Goal: Ask a question: Seek information or help from site administrators or community

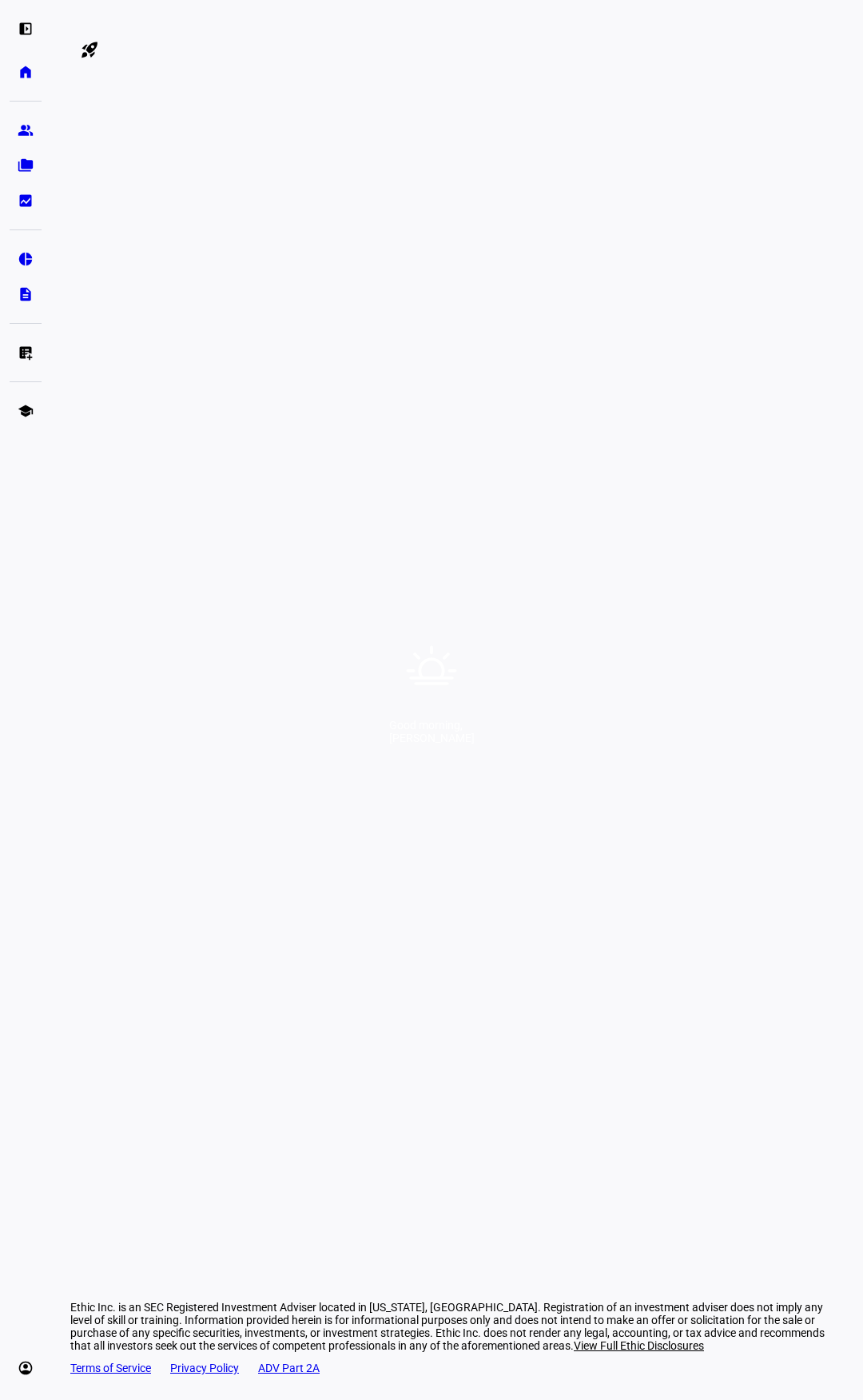
click at [481, 630] on div "Good morning, [PERSON_NAME]" at bounding box center [431, 700] width 863 height 1400
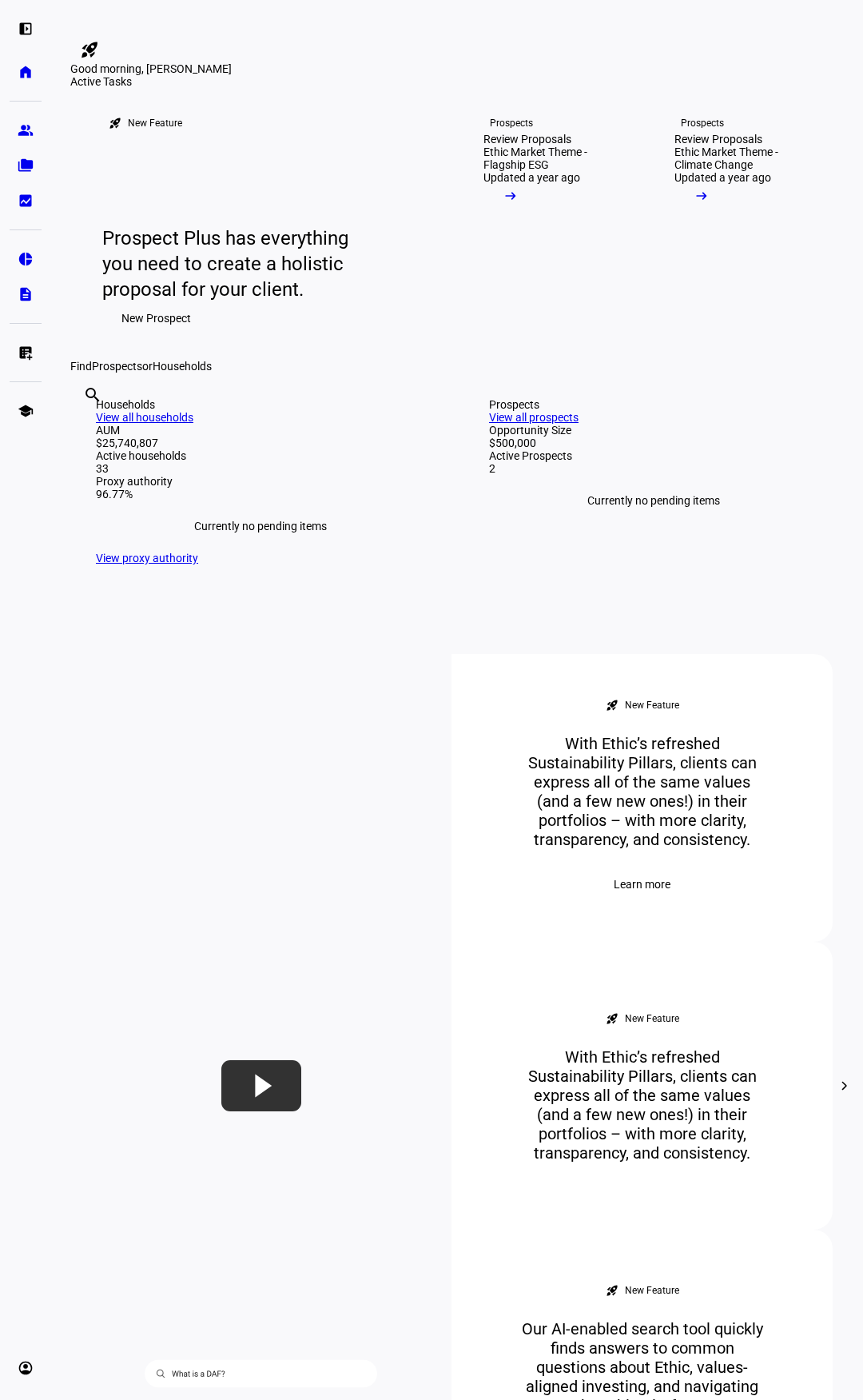
click at [87, 427] on input "text" at bounding box center [85, 417] width 3 height 19
click at [27, 165] on eth-mat-symbol "folder_copy" at bounding box center [26, 165] width 16 height 16
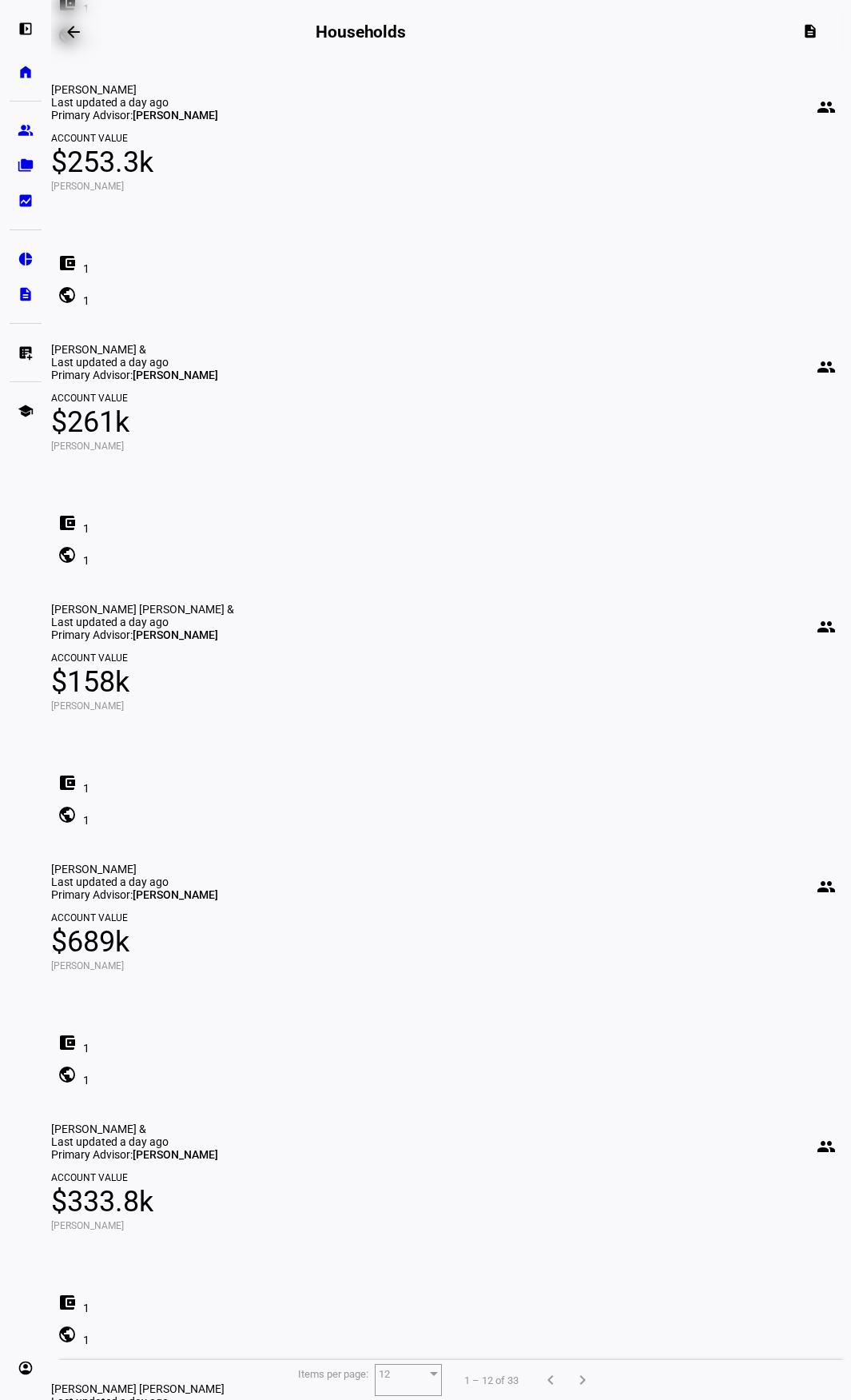
scroll to position [912, 0]
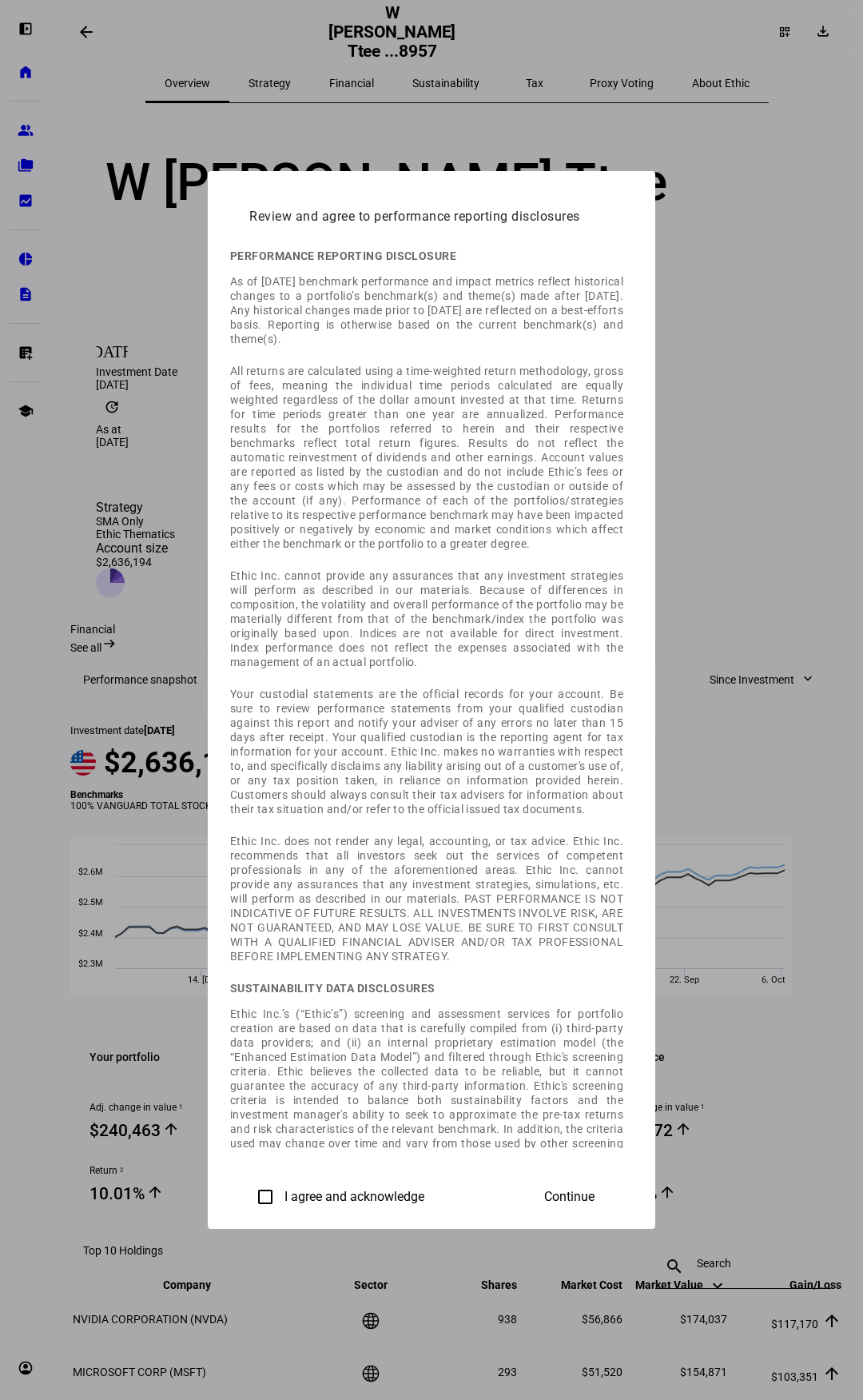
click at [250, 1191] on input "I agree and acknowledge" at bounding box center [266, 1198] width 32 height 32
checkbox input "true"
click at [595, 1190] on span "Continue" at bounding box center [569, 1198] width 51 height 14
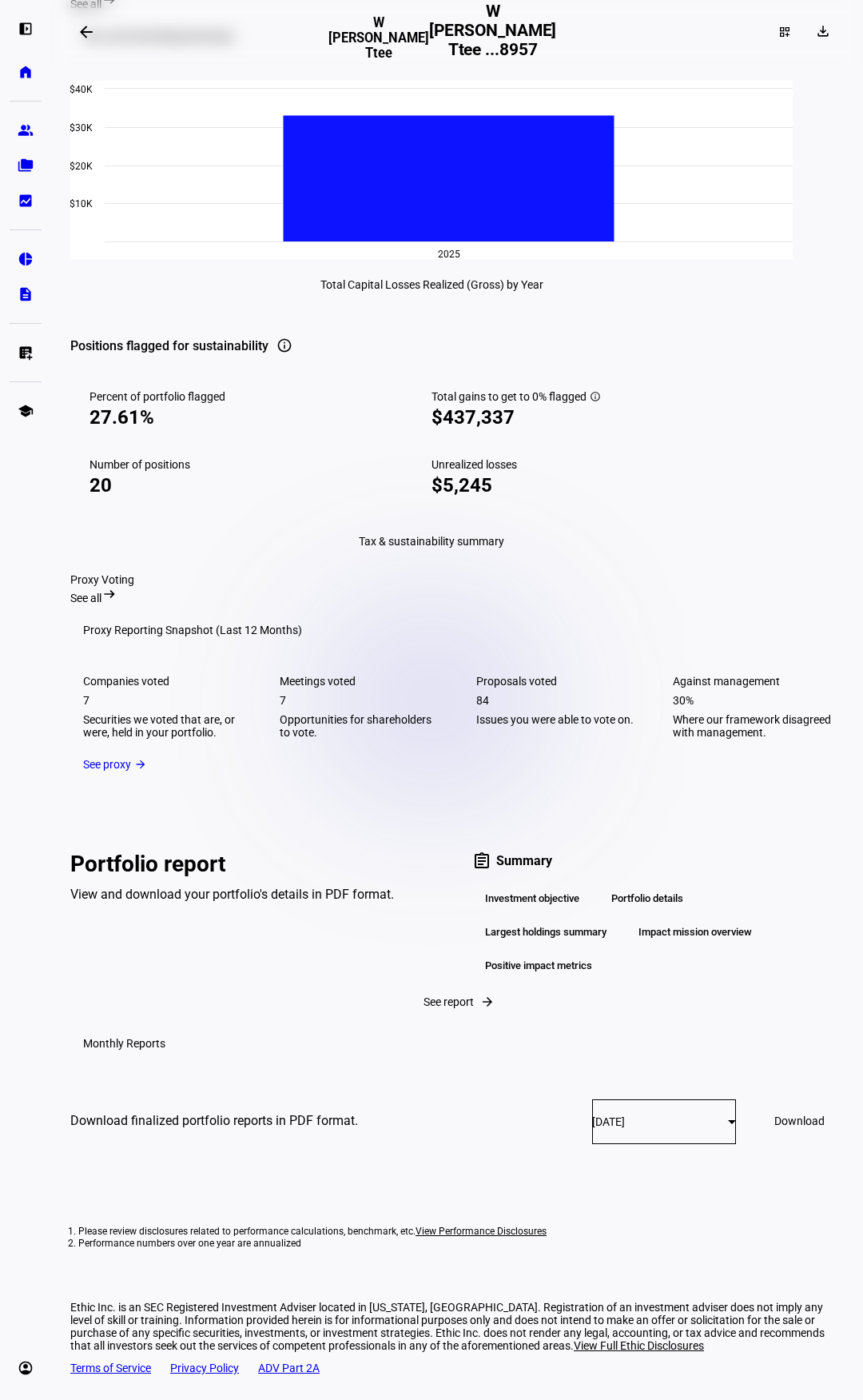
scroll to position [2757, 0]
click at [625, 900] on div "Portfolio details" at bounding box center [647, 899] width 97 height 27
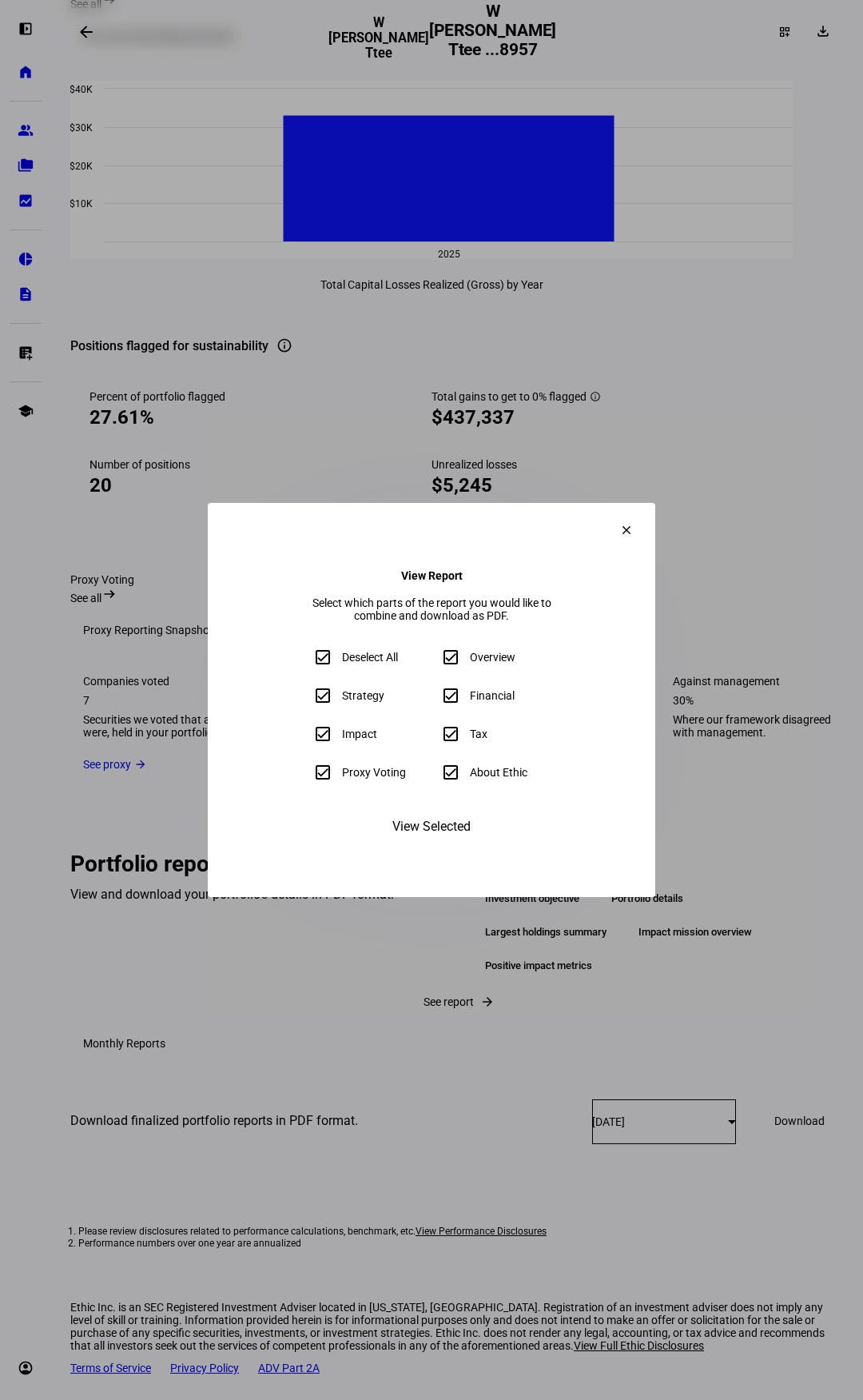
click at [634, 523] on mat-icon "clear" at bounding box center [627, 530] width 14 height 14
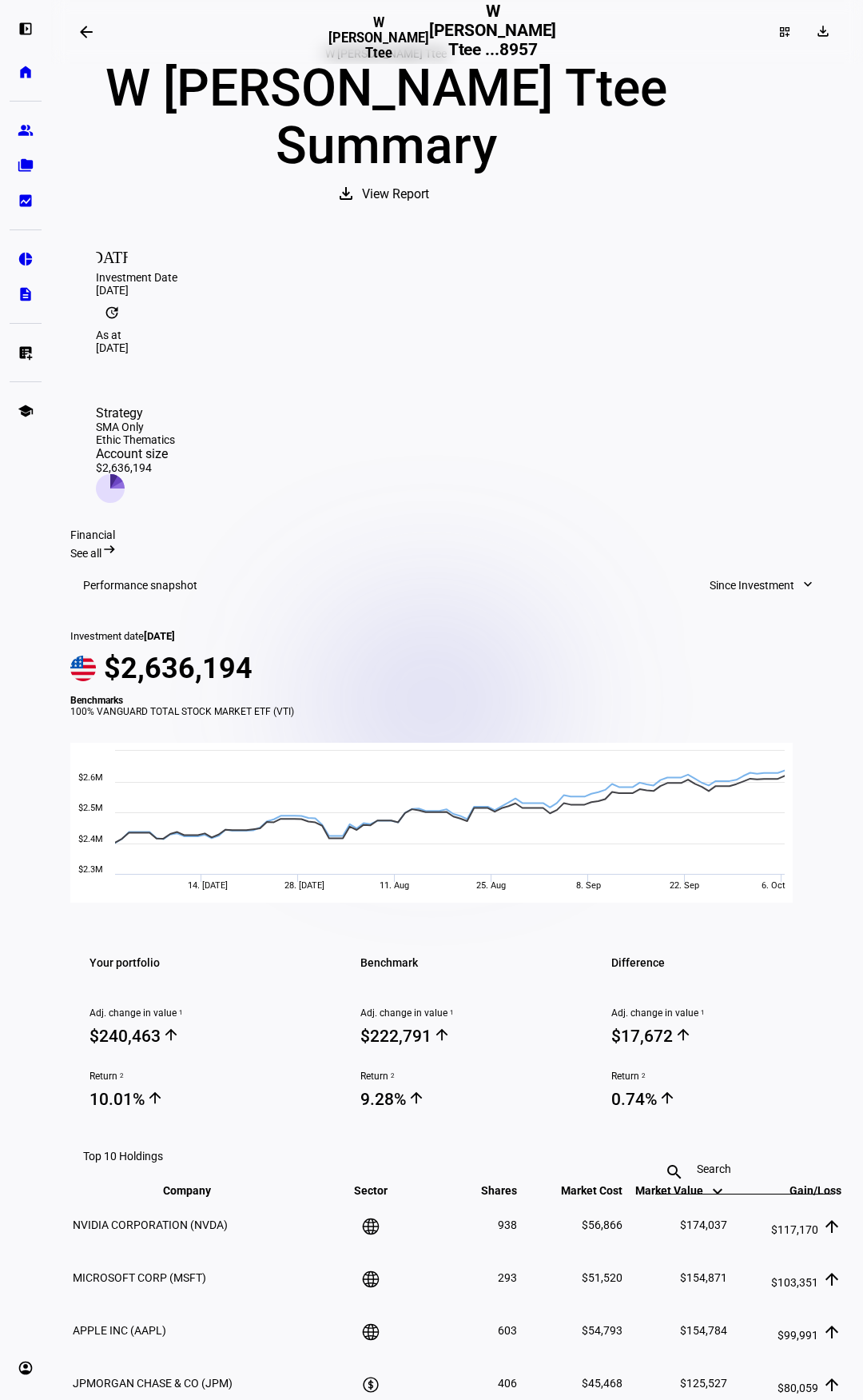
scroll to position [0, 0]
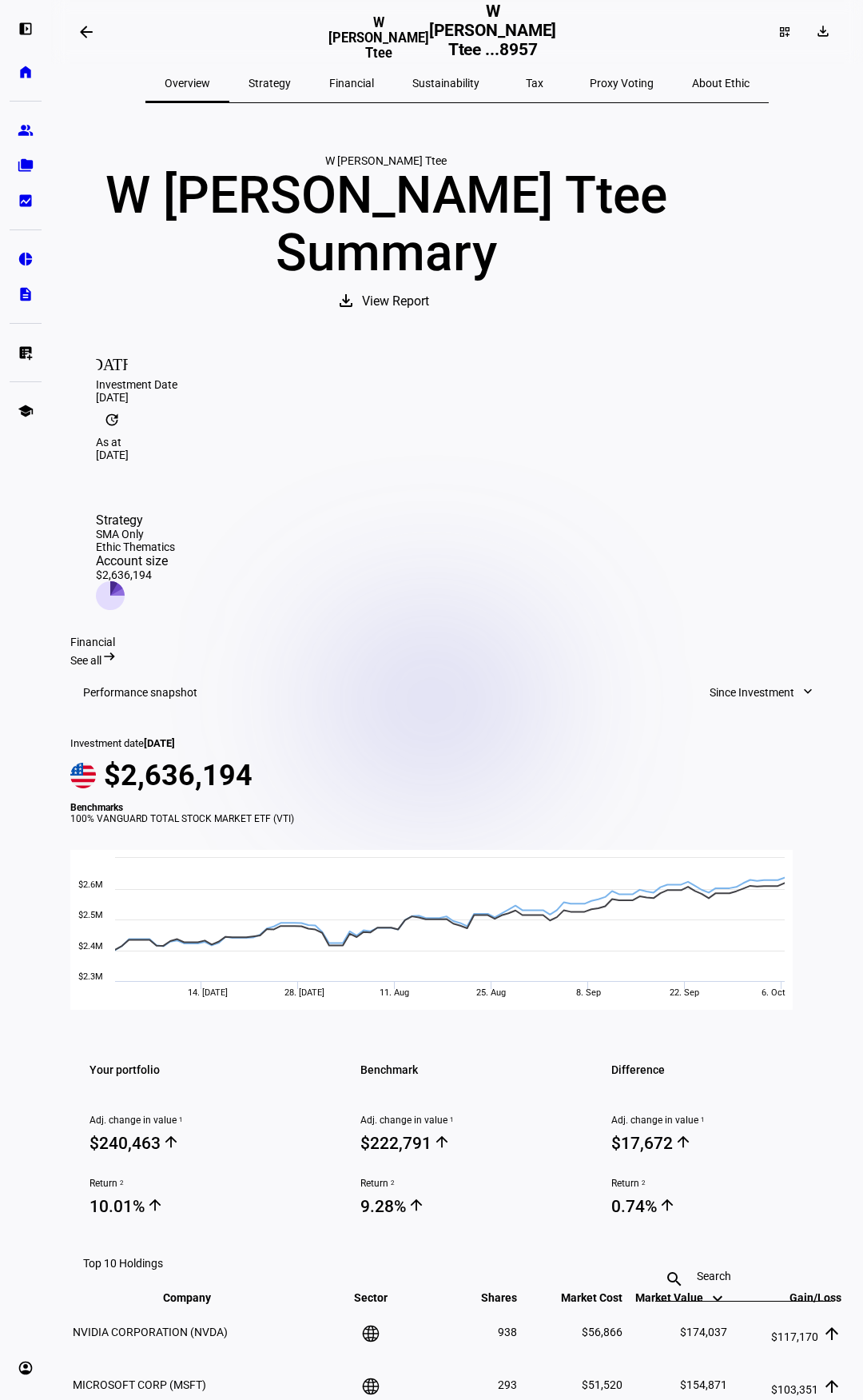
click at [291, 78] on span "Strategy" at bounding box center [270, 84] width 43 height 11
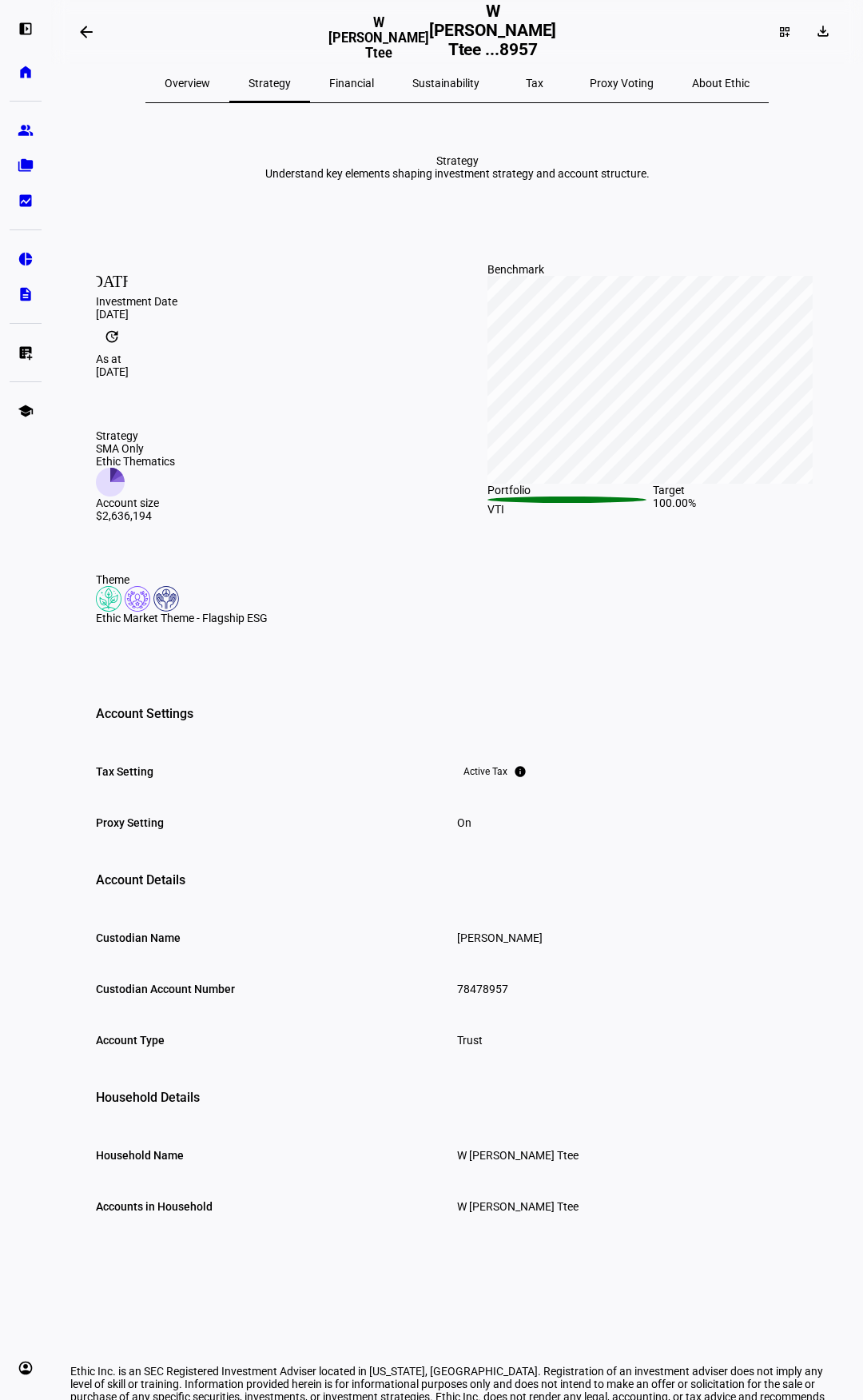
click at [372, 84] on span "Financial" at bounding box center [352, 84] width 45 height 11
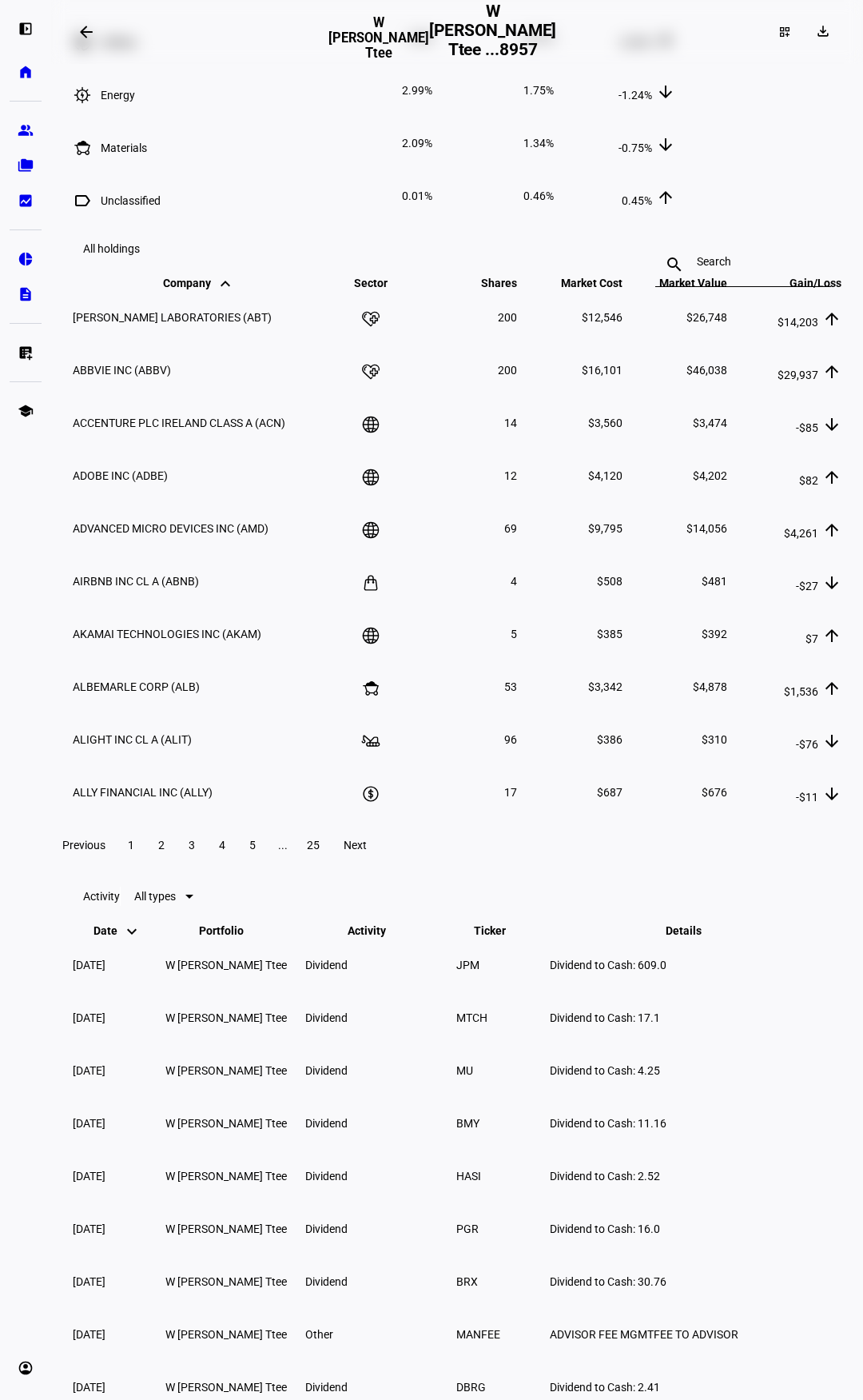
scroll to position [2049, 0]
click at [367, 851] on span "Next" at bounding box center [355, 844] width 23 height 13
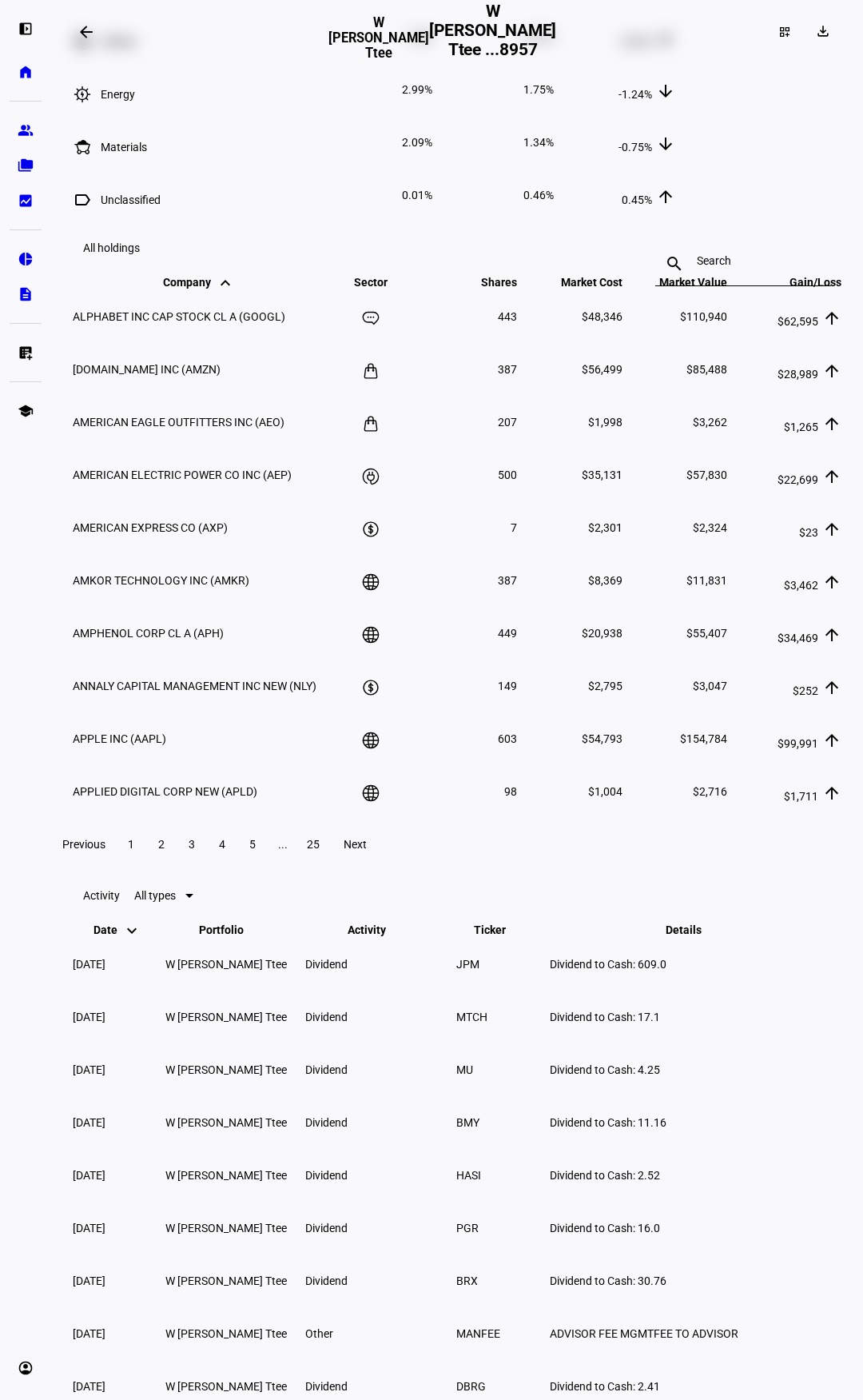
click at [367, 851] on span "Next" at bounding box center [355, 844] width 23 height 13
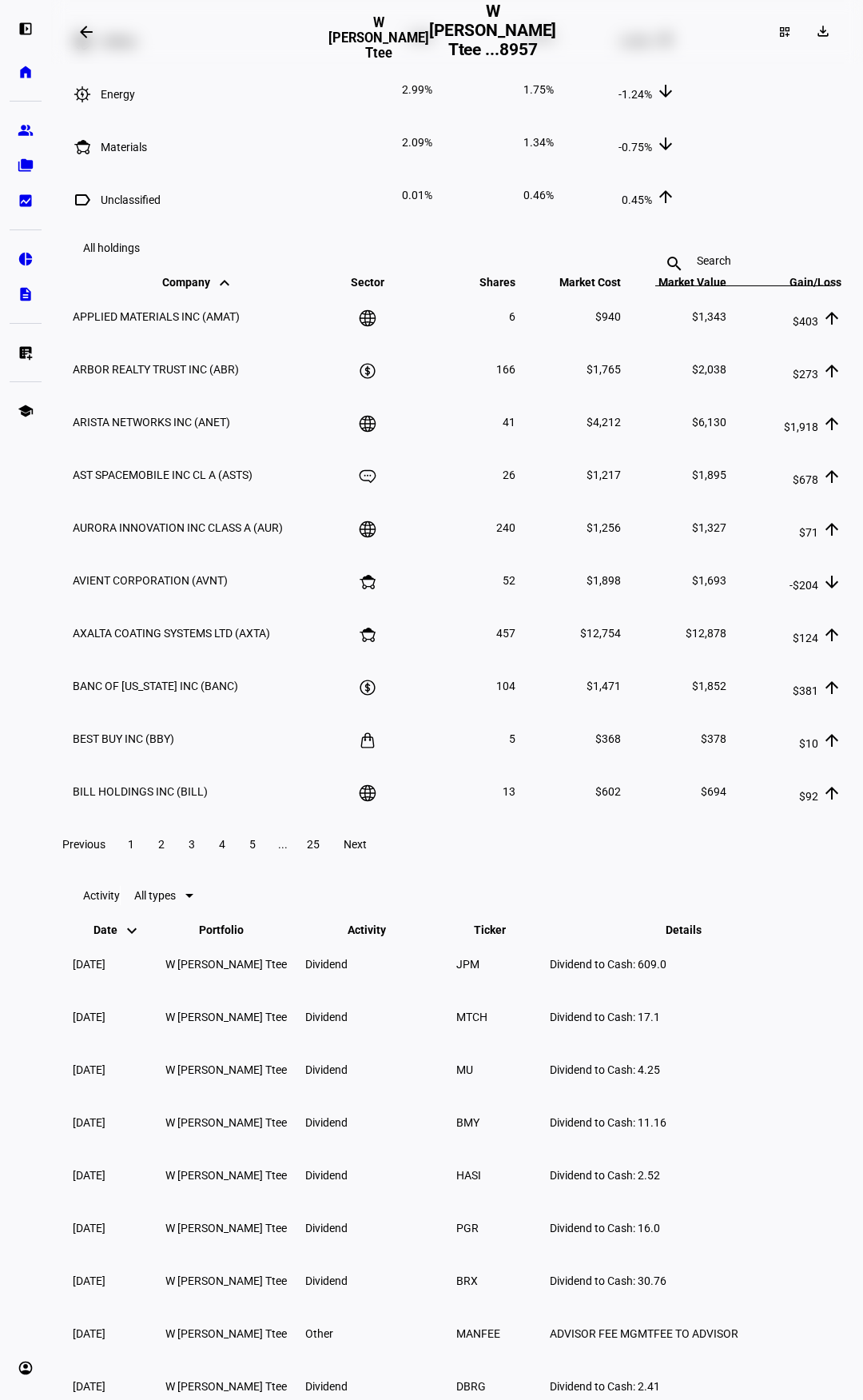
click at [367, 851] on span "Next" at bounding box center [355, 844] width 23 height 13
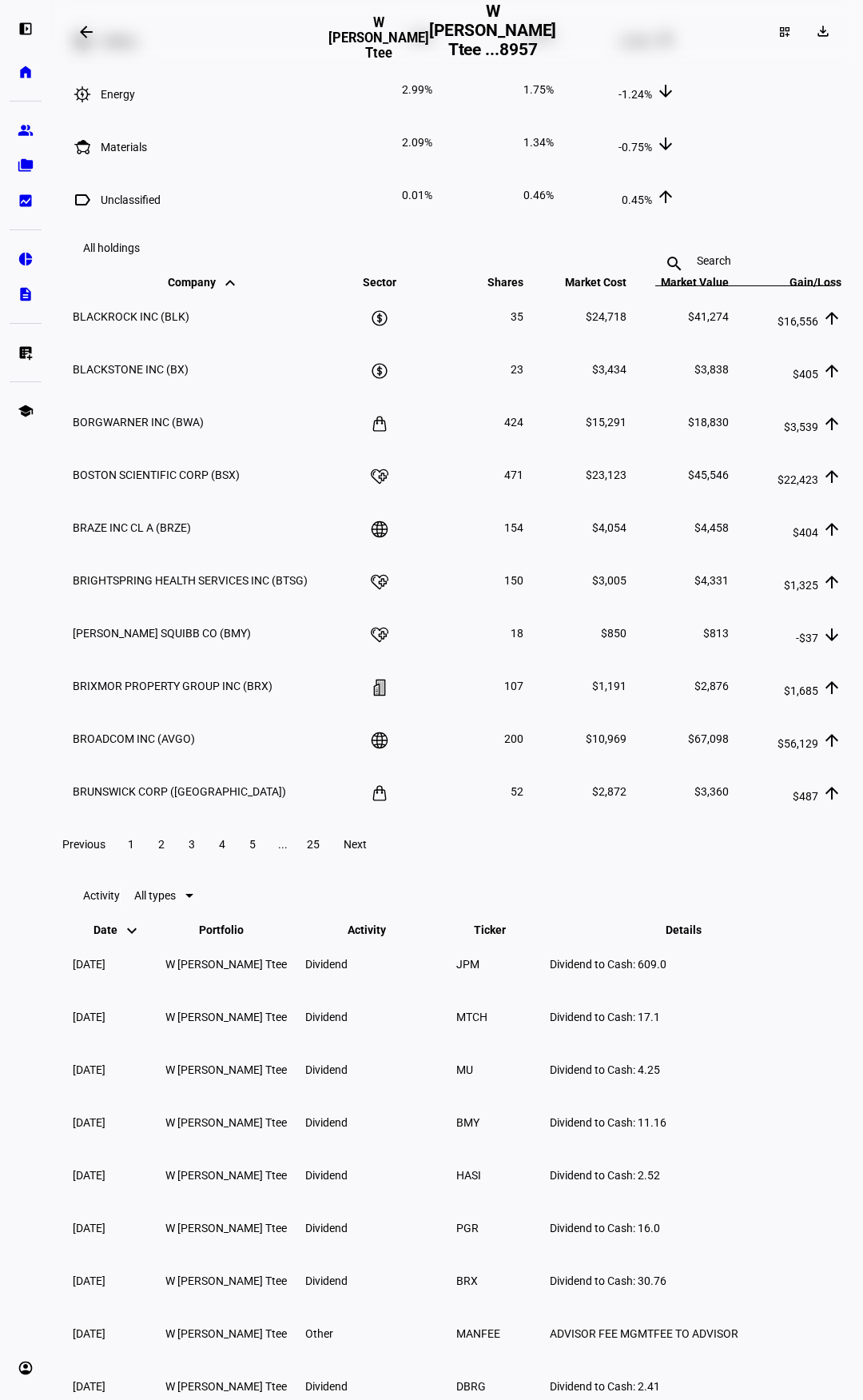
click at [367, 851] on span "Next" at bounding box center [355, 844] width 23 height 13
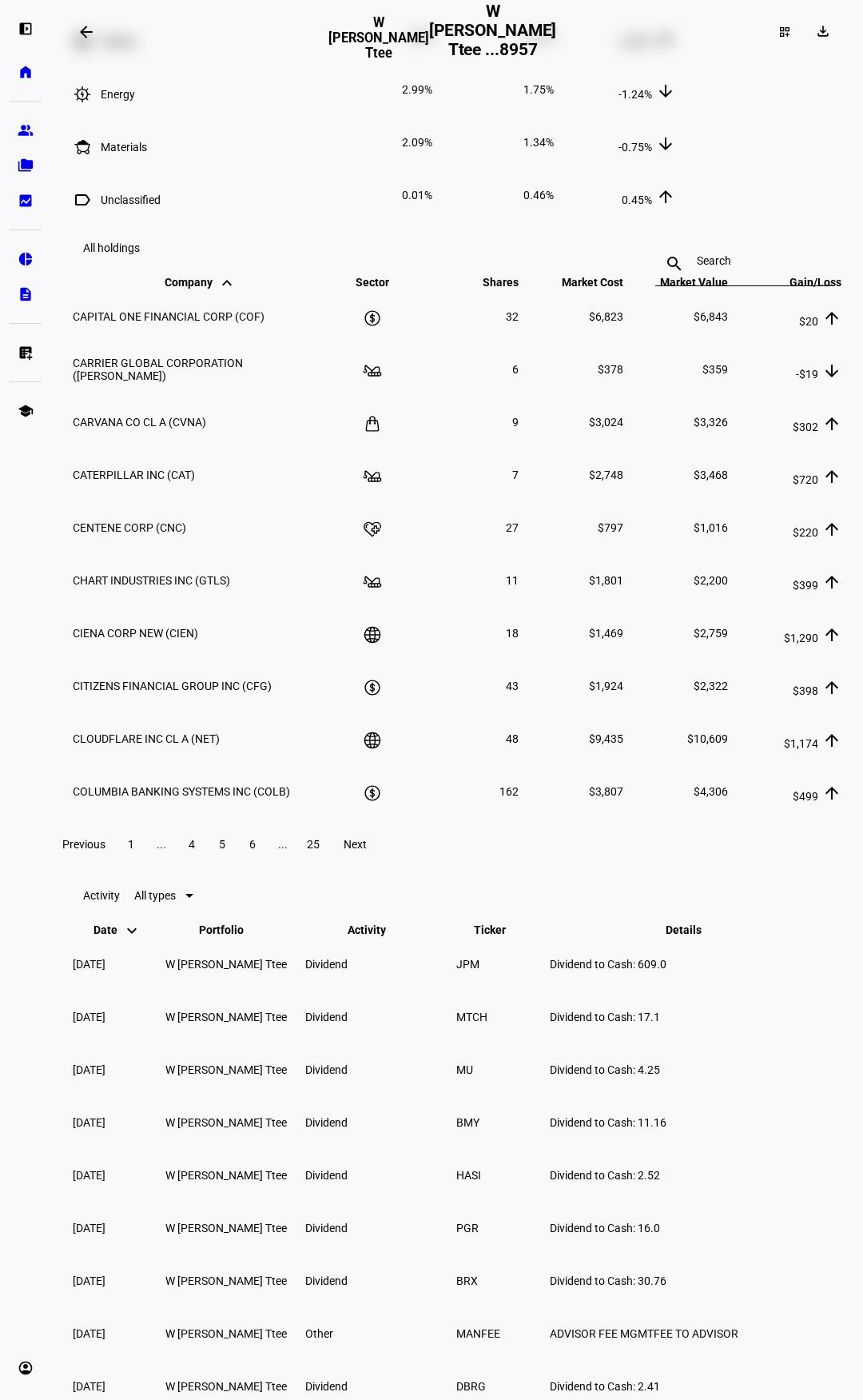
click at [367, 851] on span "Next" at bounding box center [355, 844] width 23 height 13
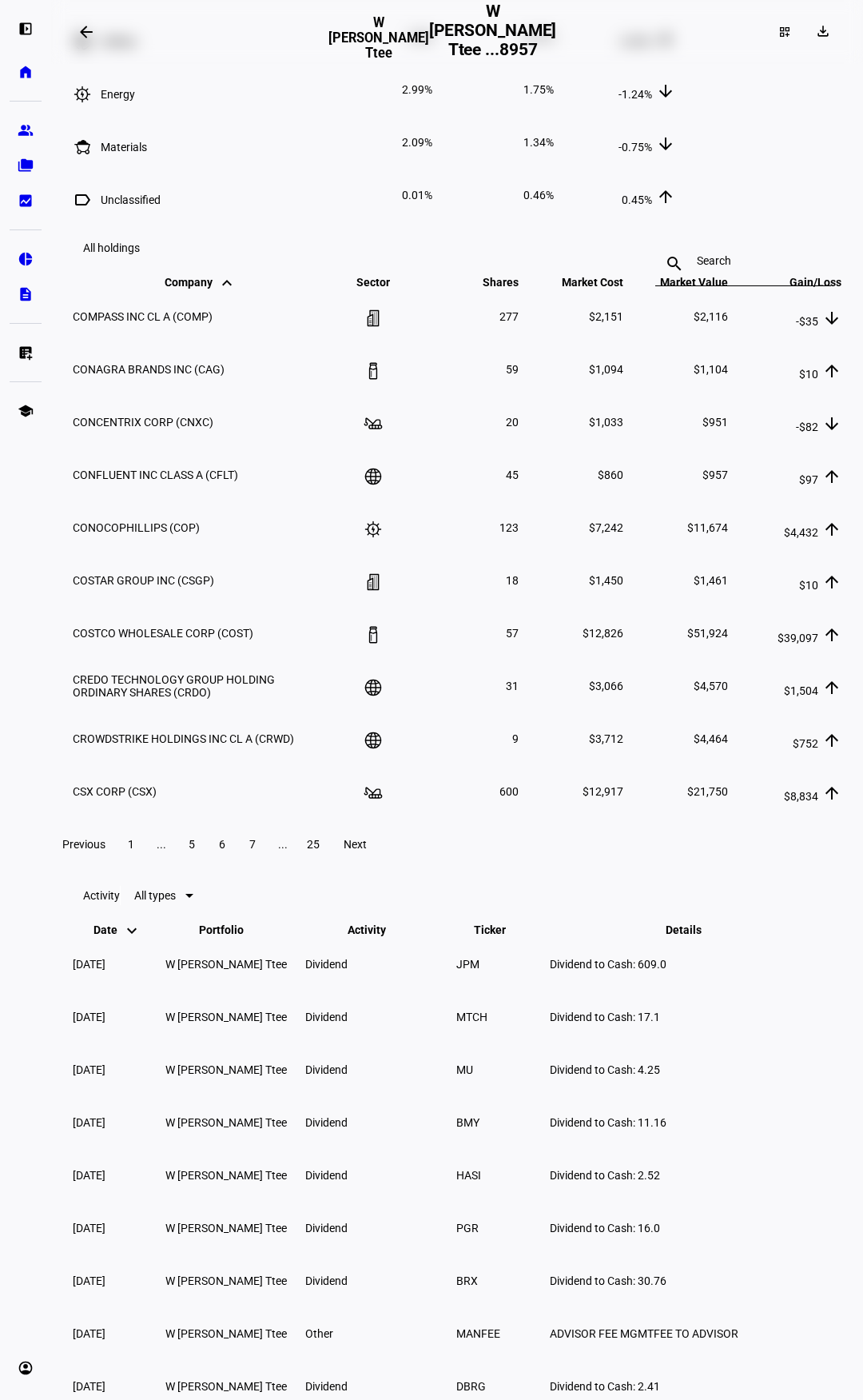
click at [367, 851] on span "Next" at bounding box center [355, 844] width 23 height 13
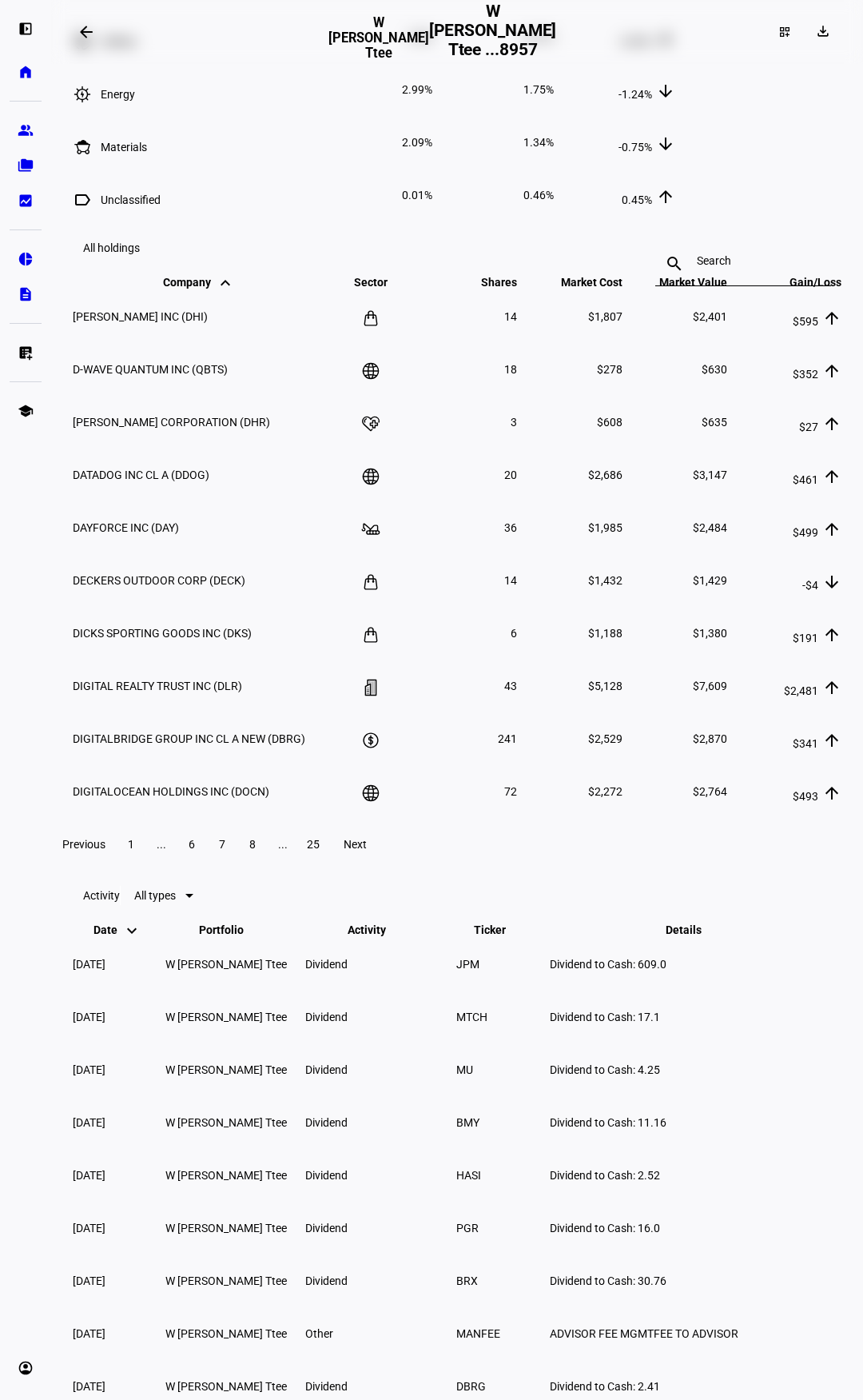
click at [367, 851] on span "Next" at bounding box center [355, 844] width 23 height 13
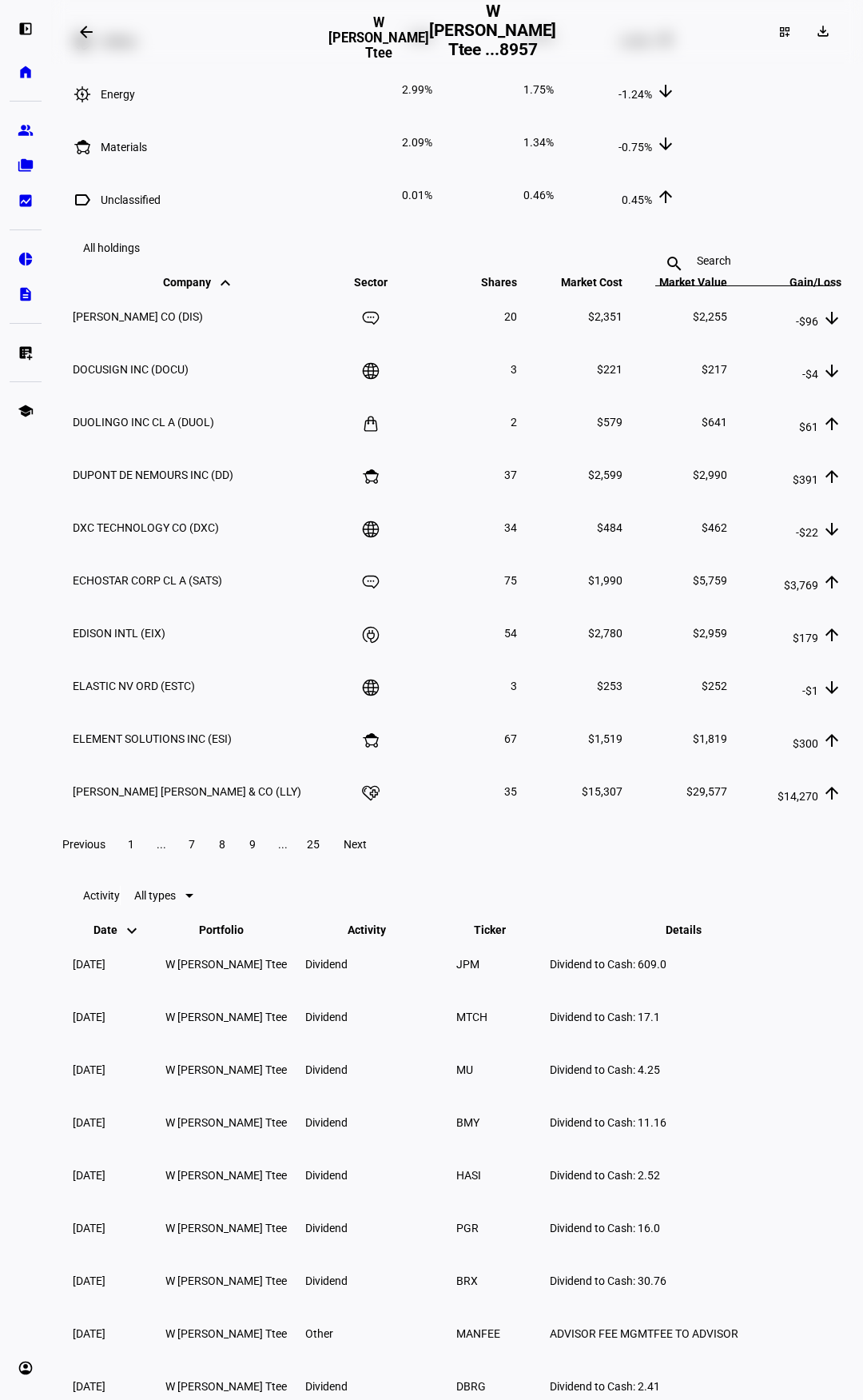
click at [367, 851] on span "Next" at bounding box center [355, 844] width 23 height 13
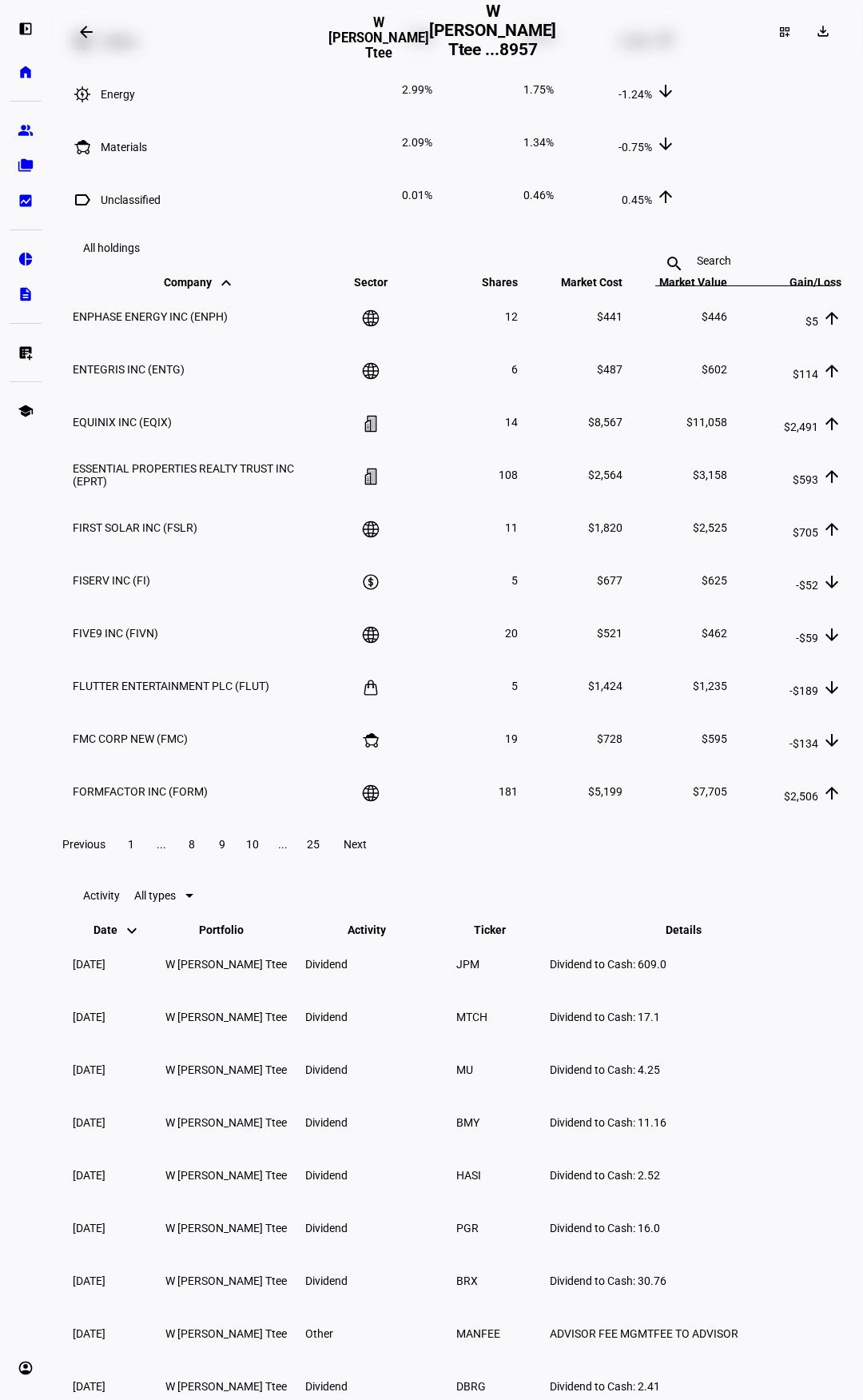
click at [367, 851] on span "Next" at bounding box center [355, 844] width 23 height 13
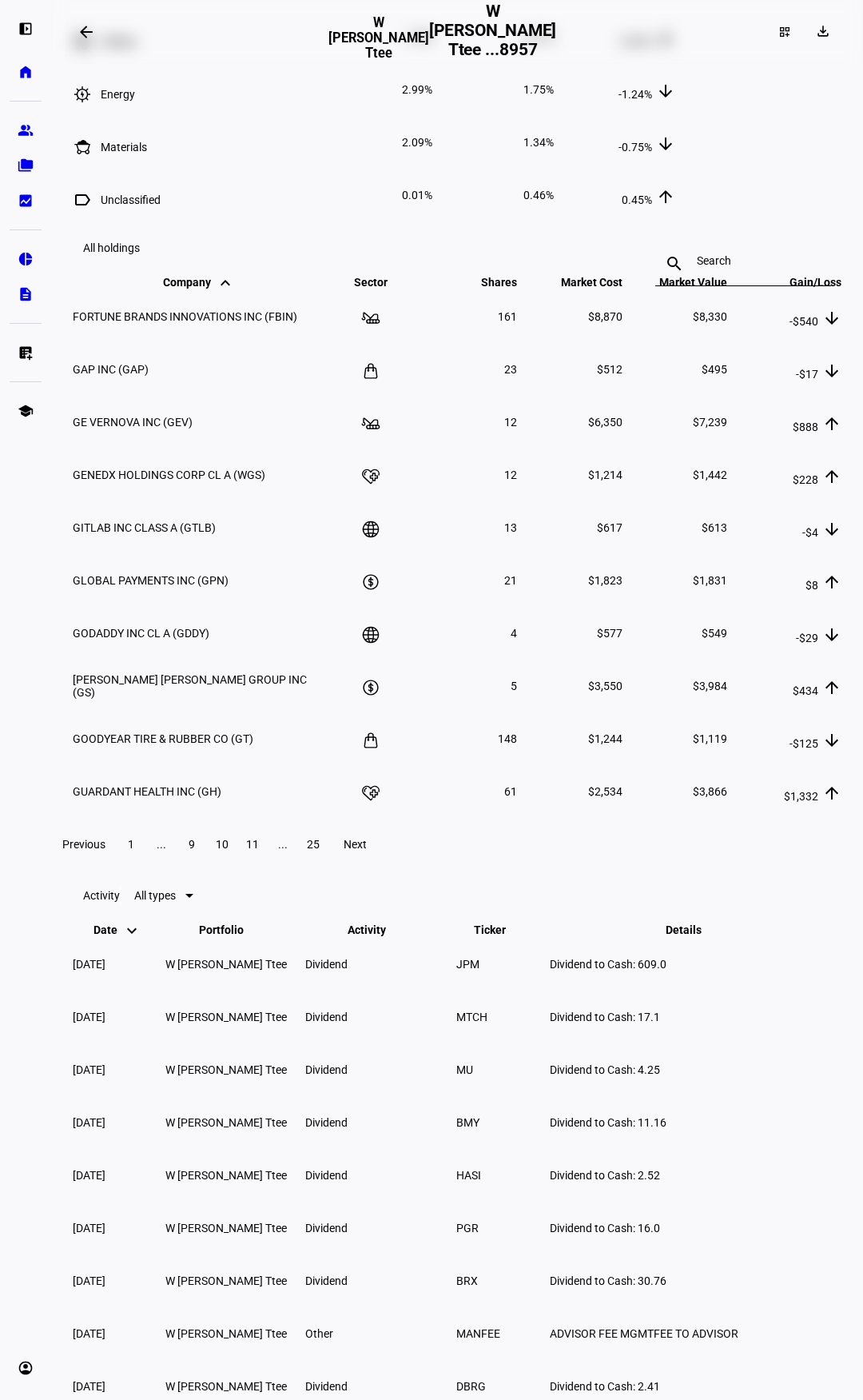
click at [367, 851] on span "Next" at bounding box center [355, 844] width 23 height 13
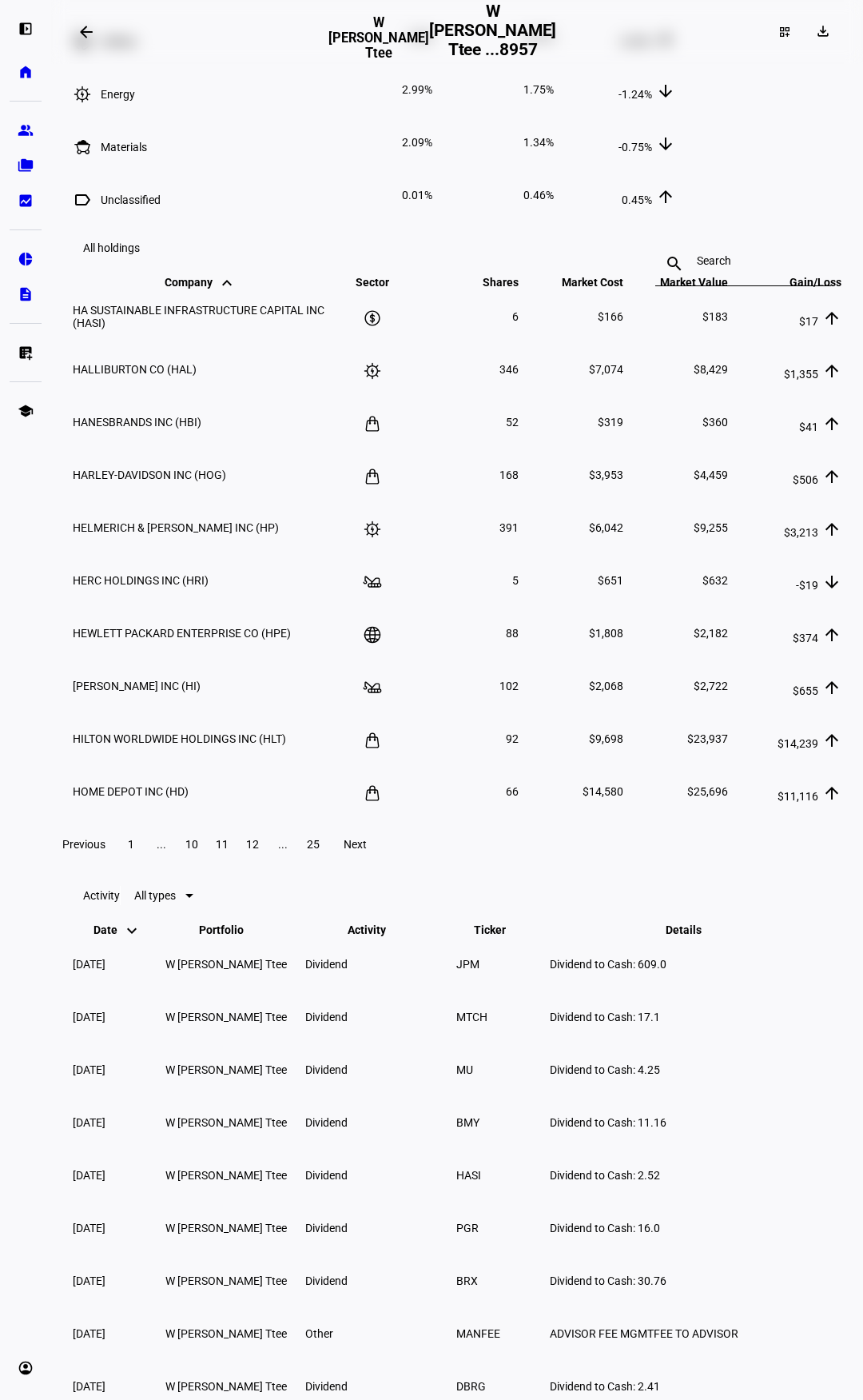
click at [367, 851] on span "Next" at bounding box center [355, 844] width 23 height 13
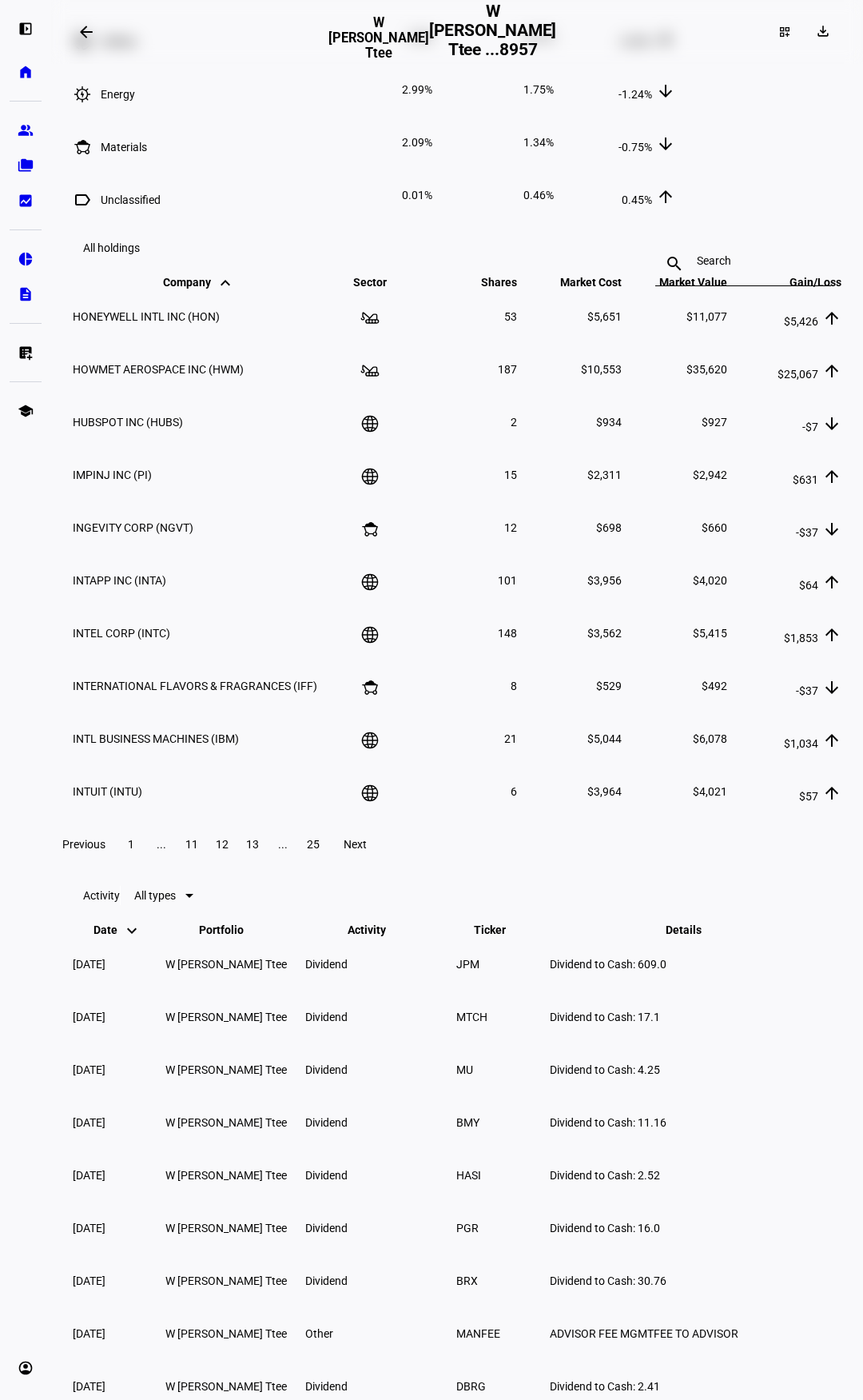
click at [367, 851] on span "Next" at bounding box center [355, 844] width 23 height 13
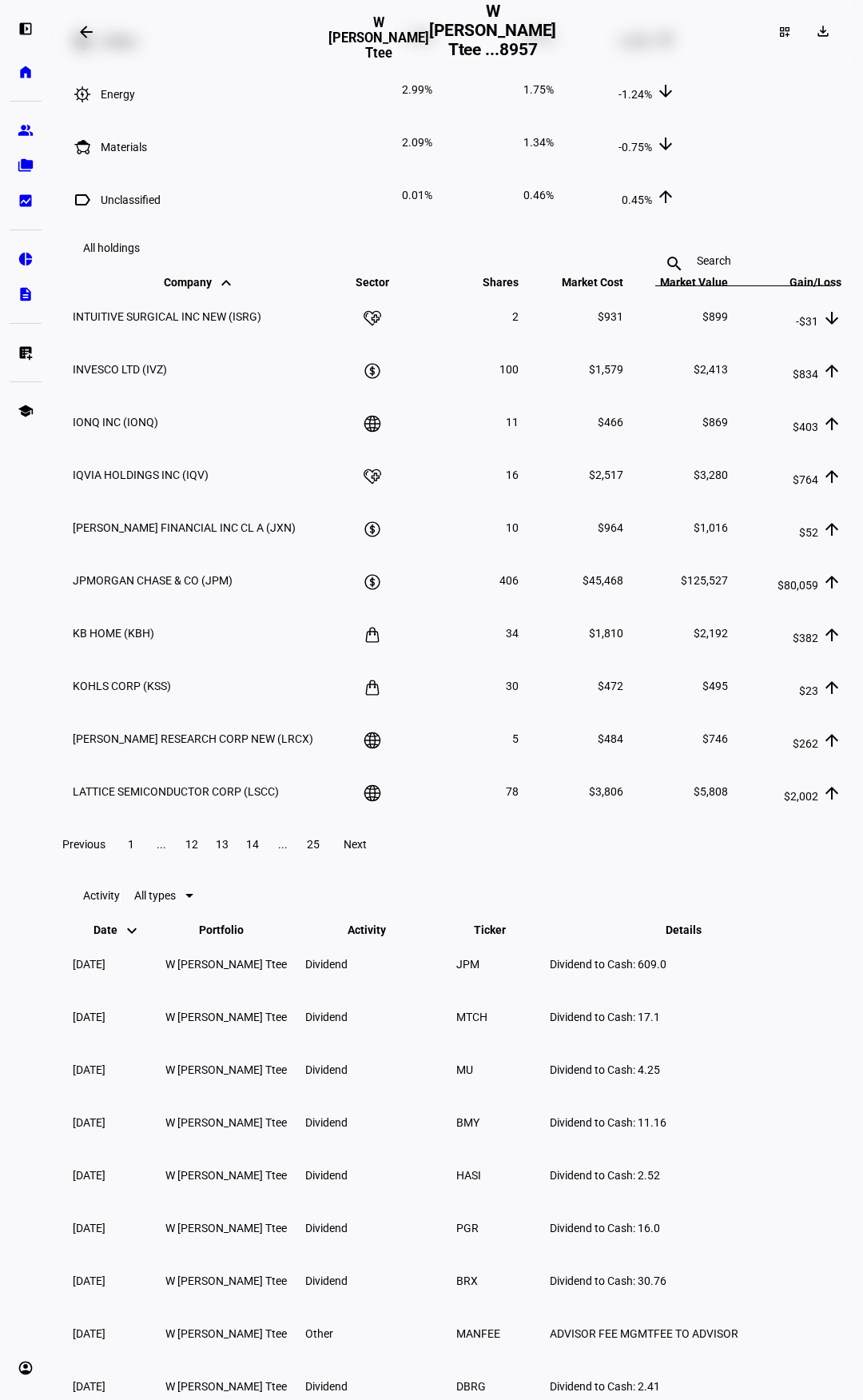
click at [367, 851] on span "Next" at bounding box center [355, 844] width 23 height 13
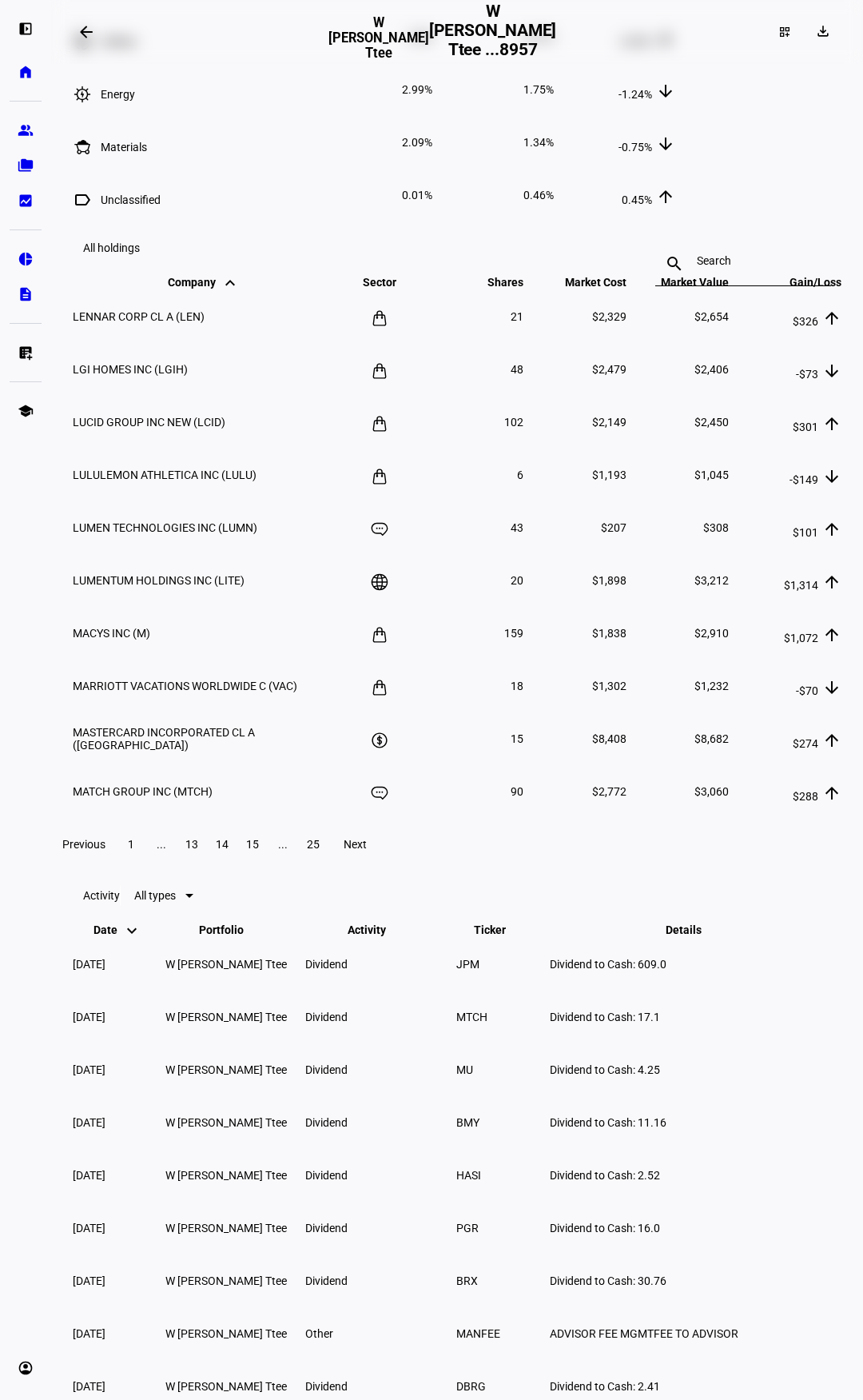
click at [367, 851] on span "Next" at bounding box center [355, 844] width 23 height 13
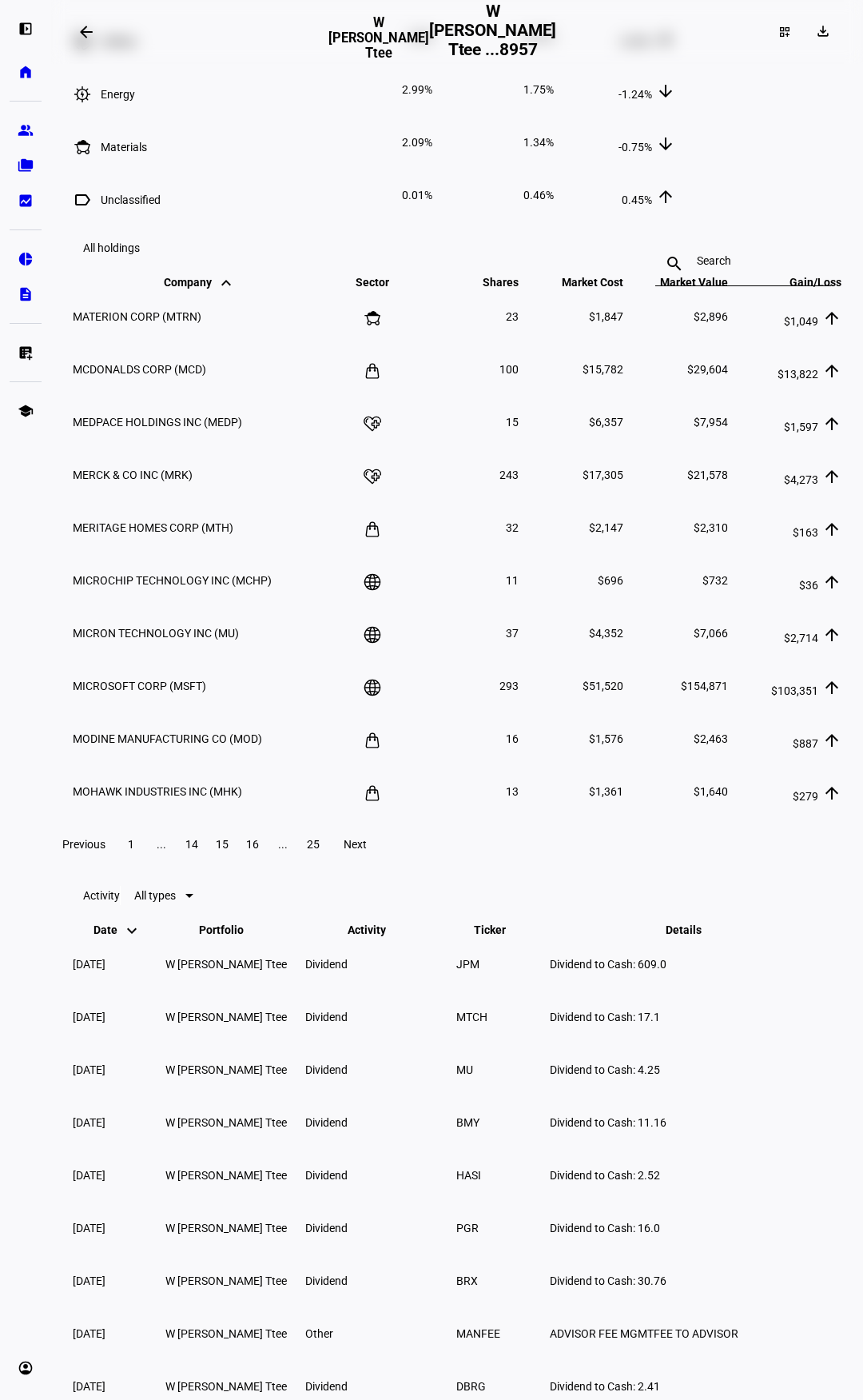
click at [367, 851] on span "Next" at bounding box center [355, 844] width 23 height 13
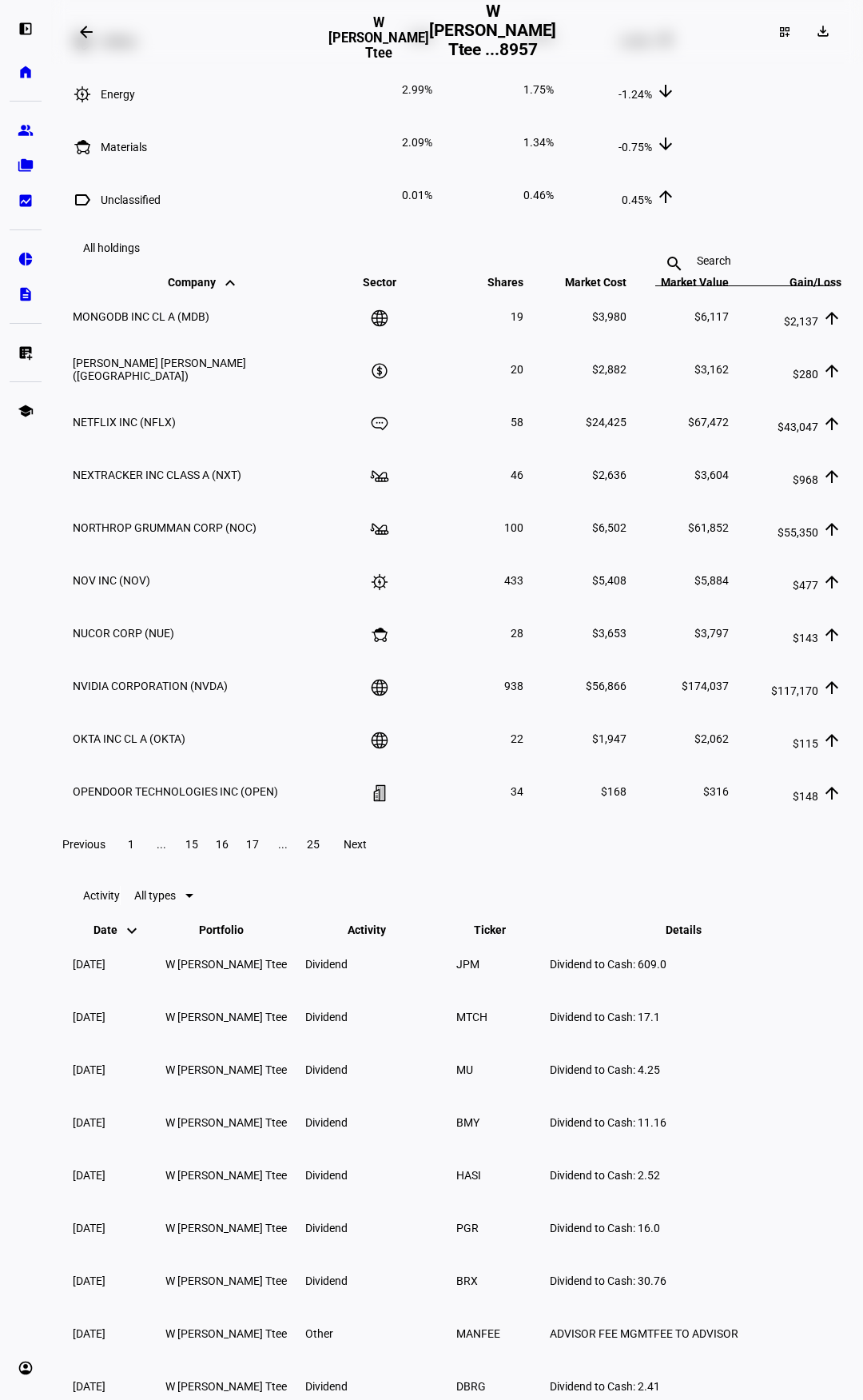
click at [367, 851] on span "Next" at bounding box center [355, 844] width 23 height 13
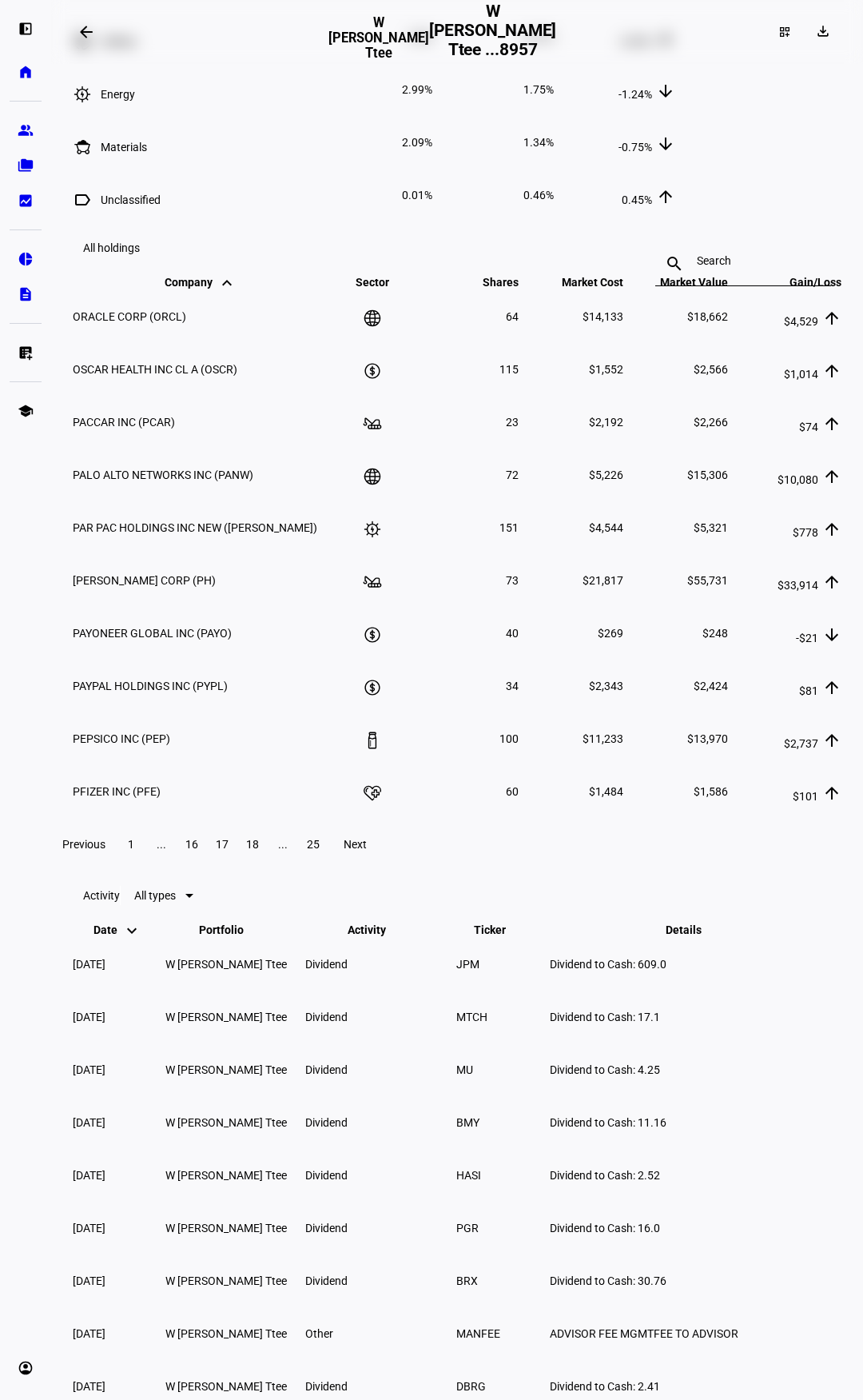
click at [367, 851] on span "Next" at bounding box center [355, 844] width 23 height 13
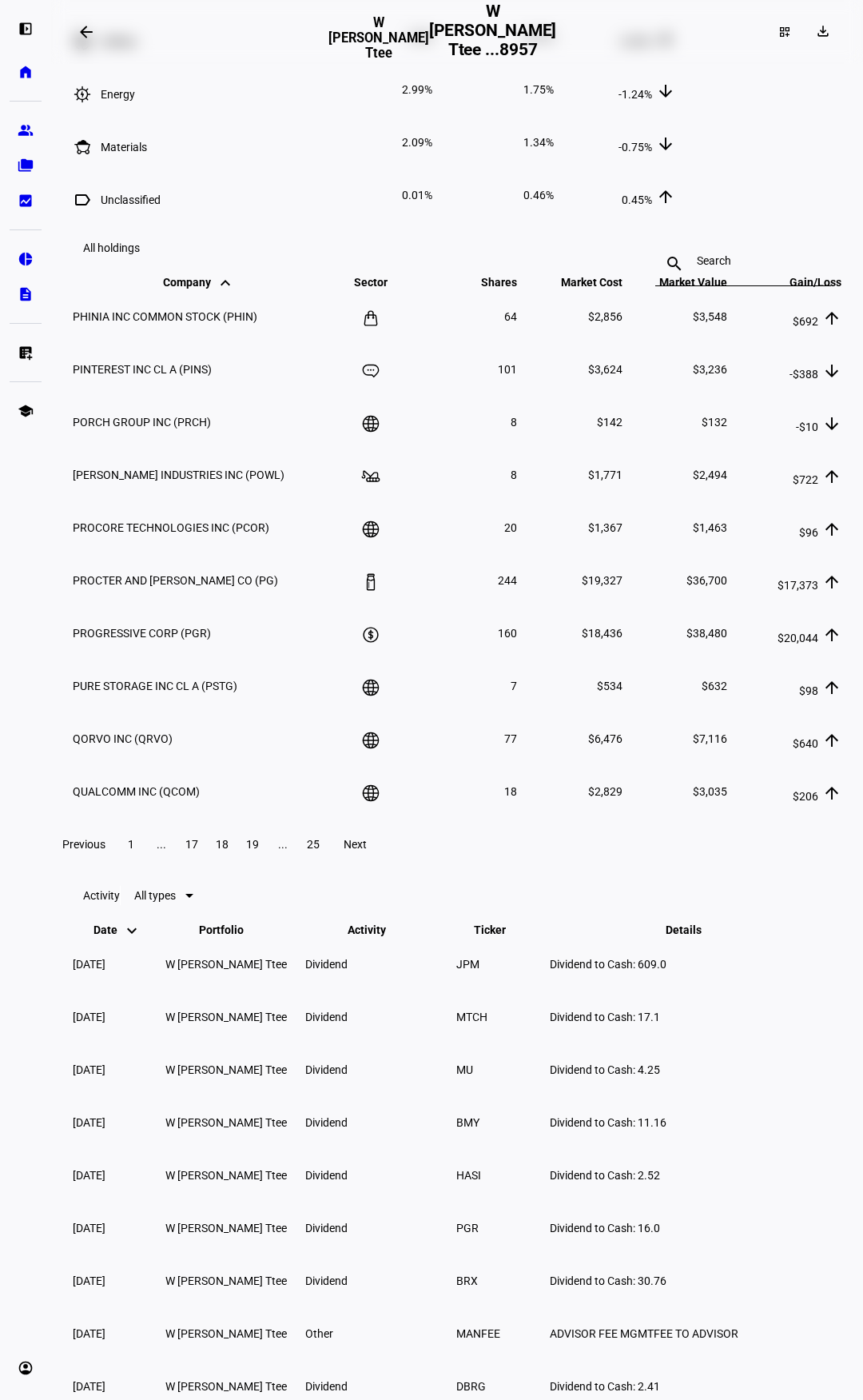
click at [367, 851] on span "Next" at bounding box center [355, 844] width 23 height 13
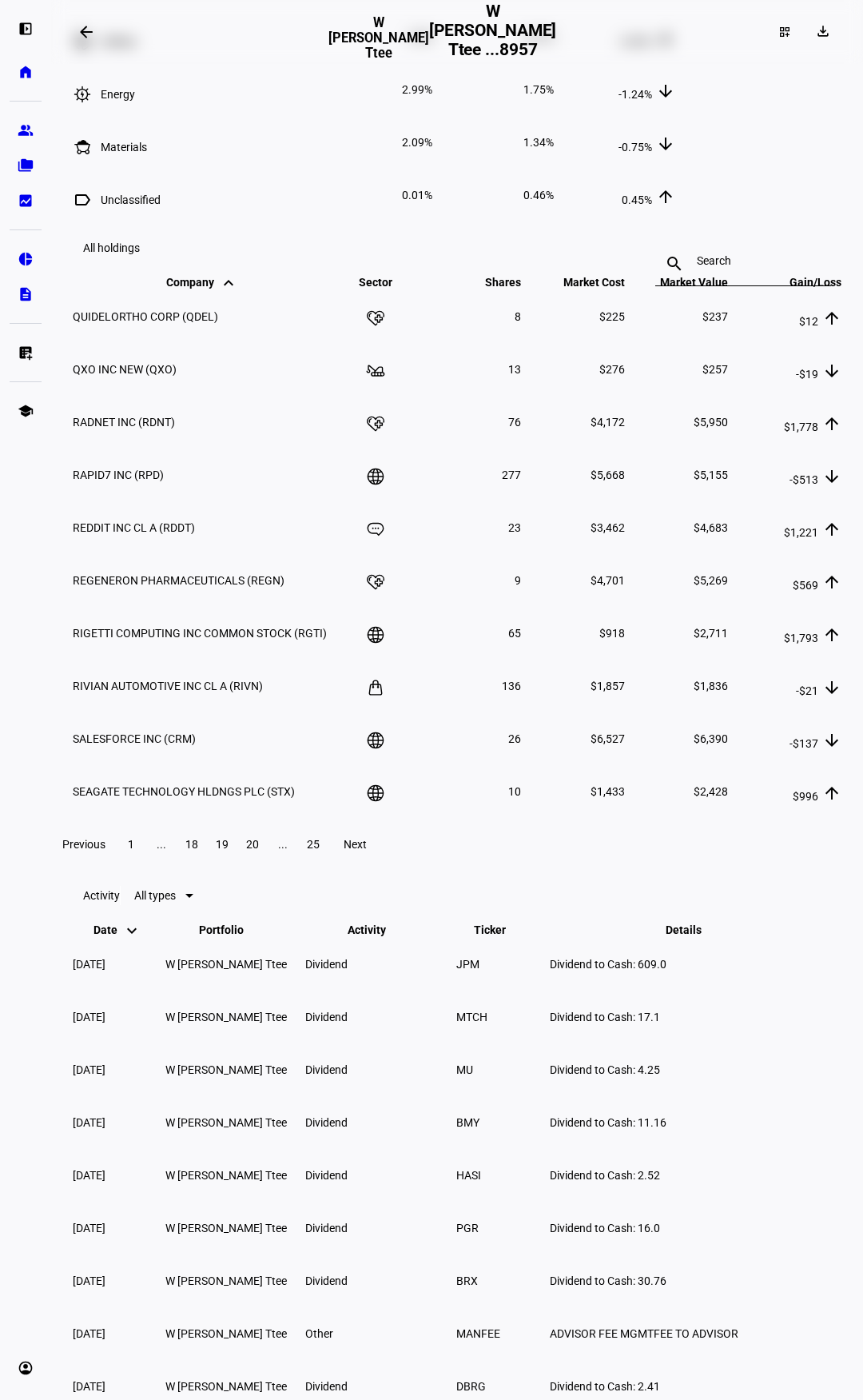
click at [367, 851] on span "Next" at bounding box center [355, 844] width 23 height 13
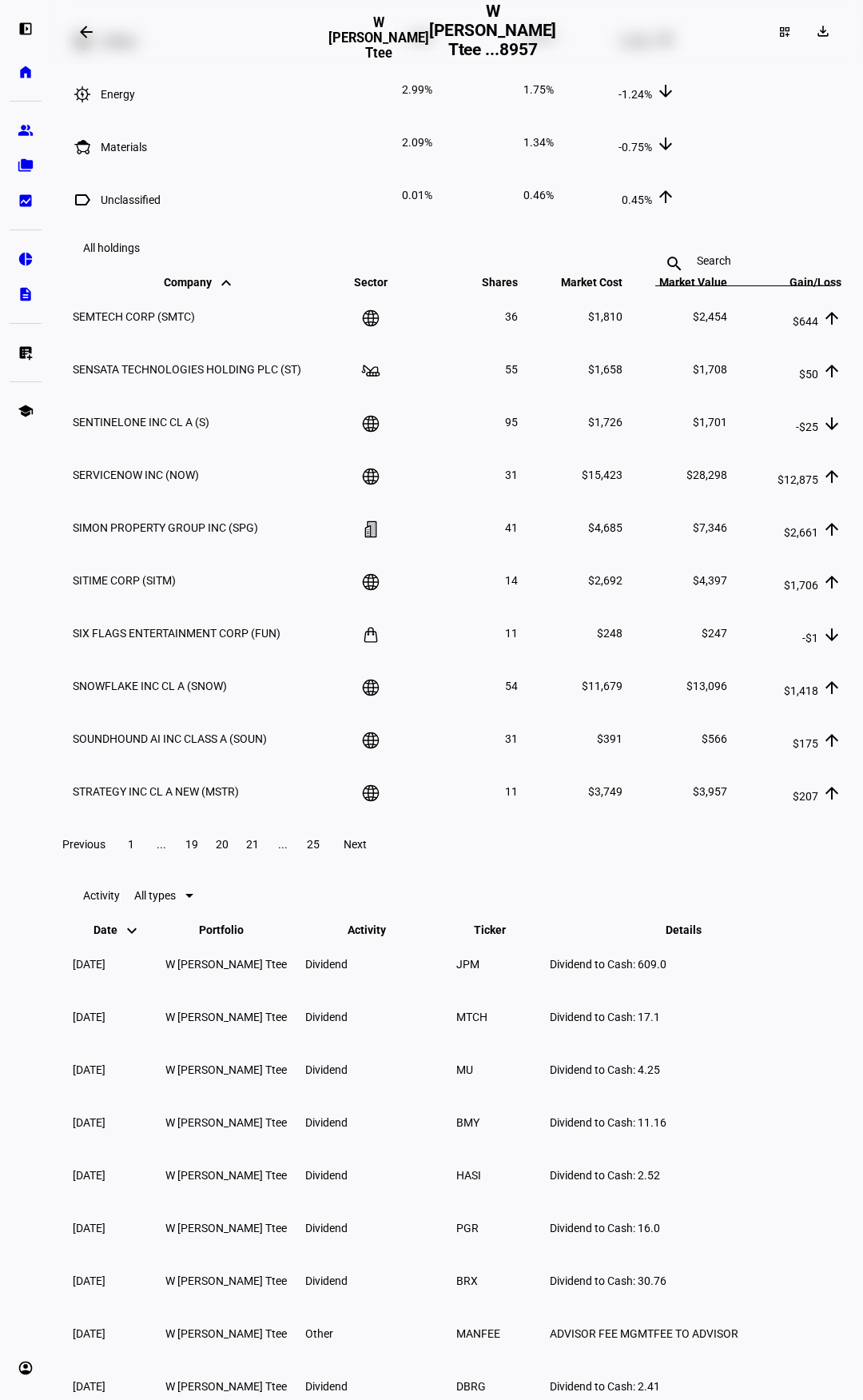
click at [367, 851] on span "Next" at bounding box center [355, 844] width 23 height 13
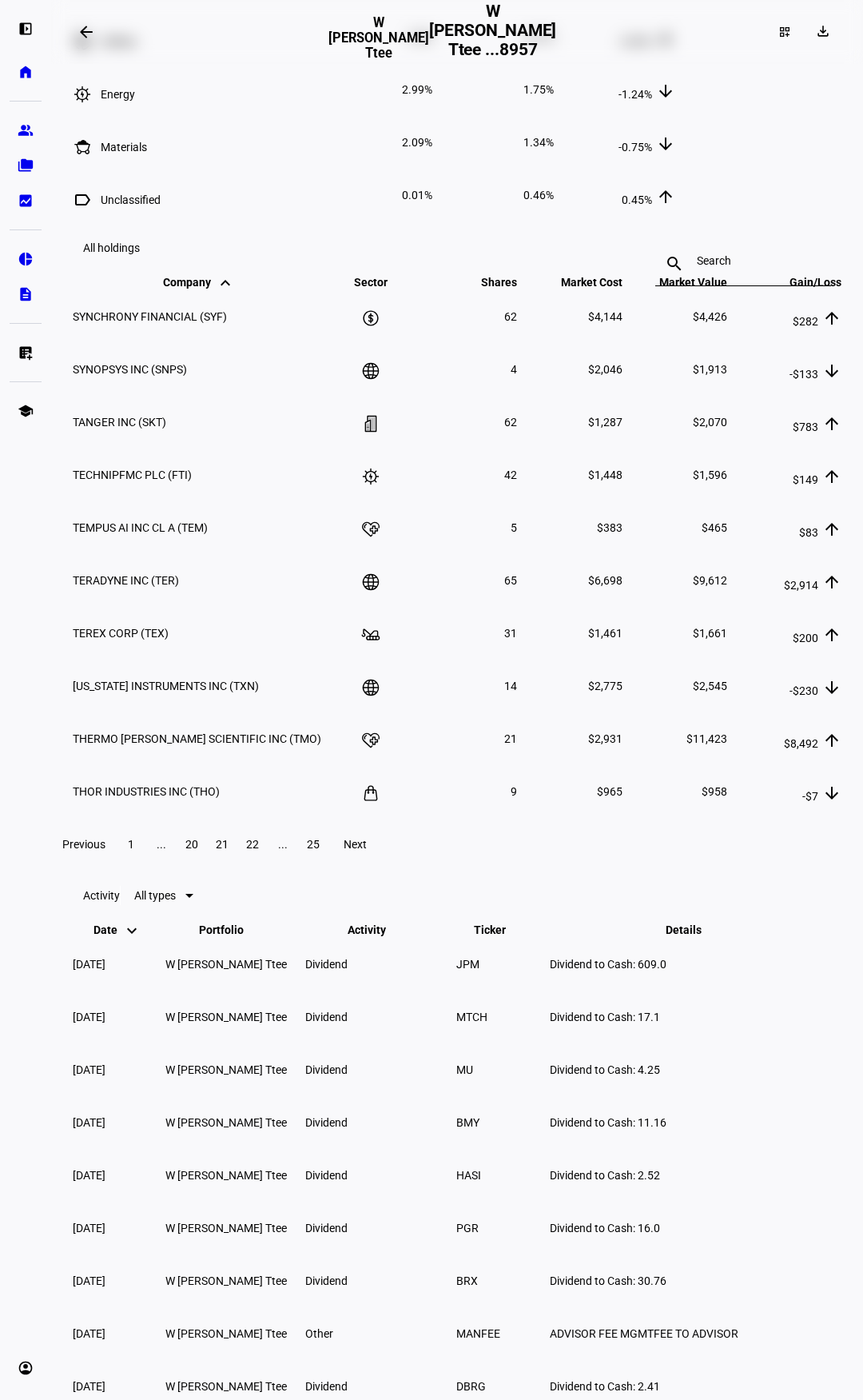
click at [381, 863] on span at bounding box center [355, 845] width 51 height 39
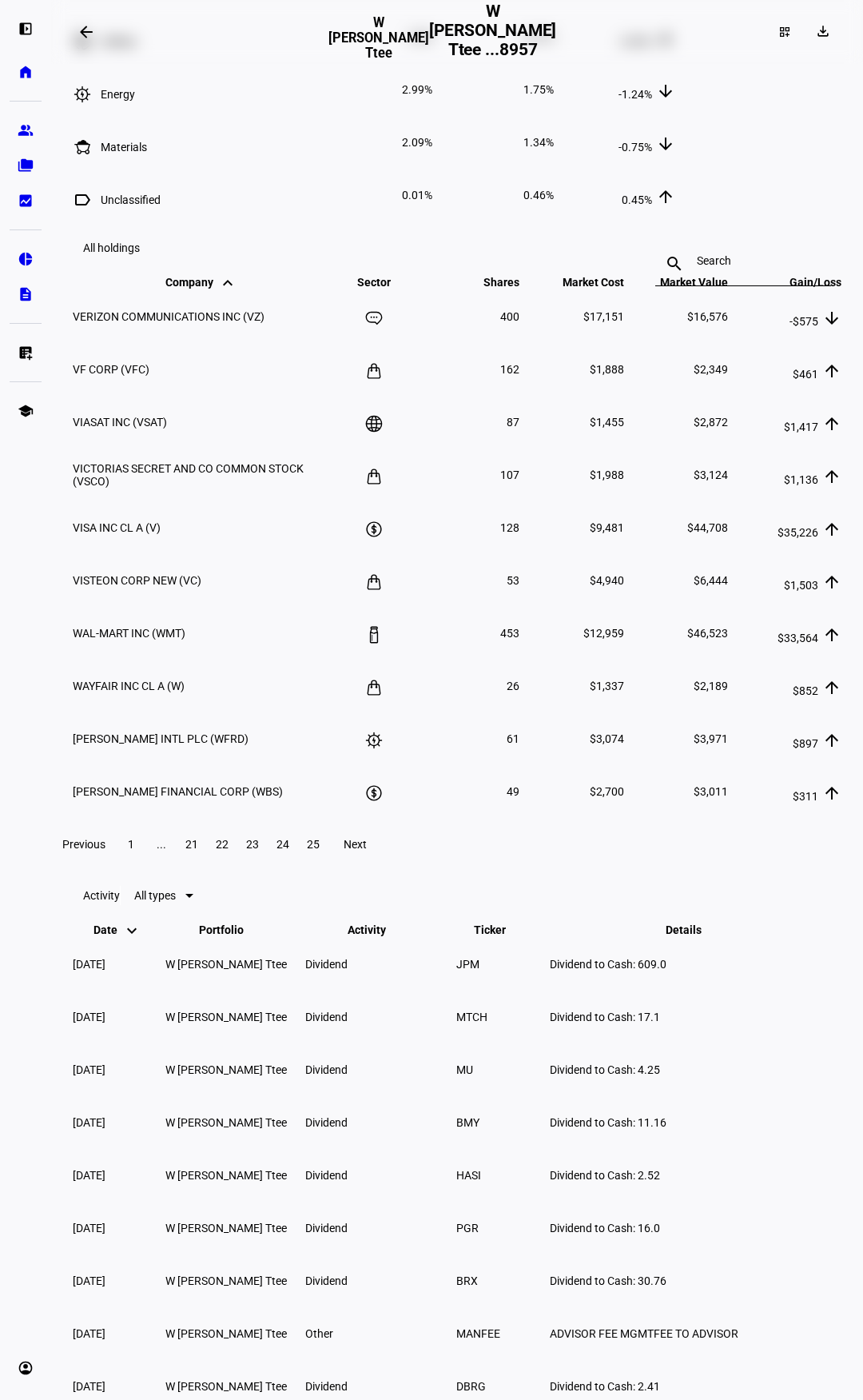
click at [381, 863] on span at bounding box center [355, 845] width 51 height 39
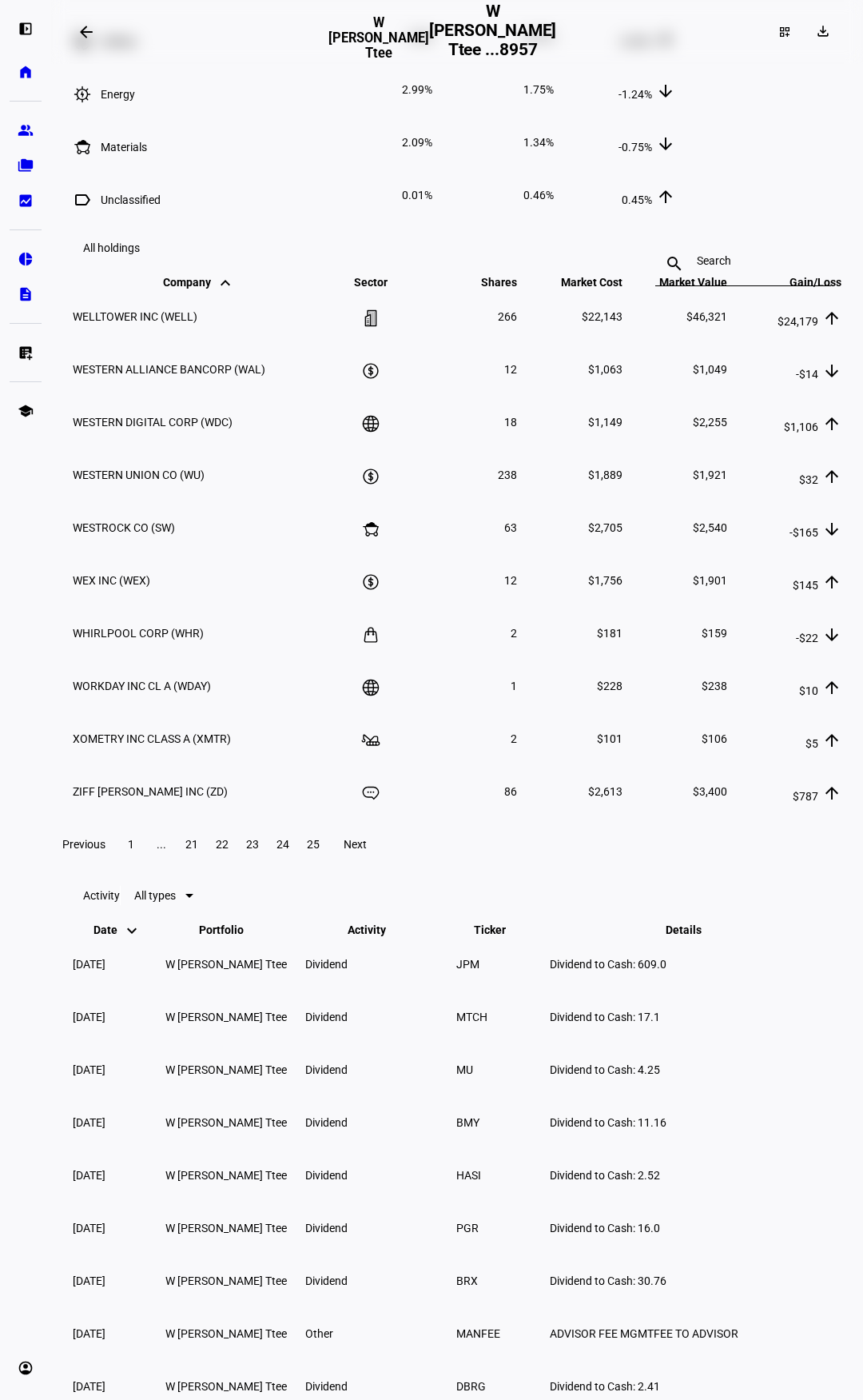
click at [381, 863] on span at bounding box center [355, 845] width 51 height 39
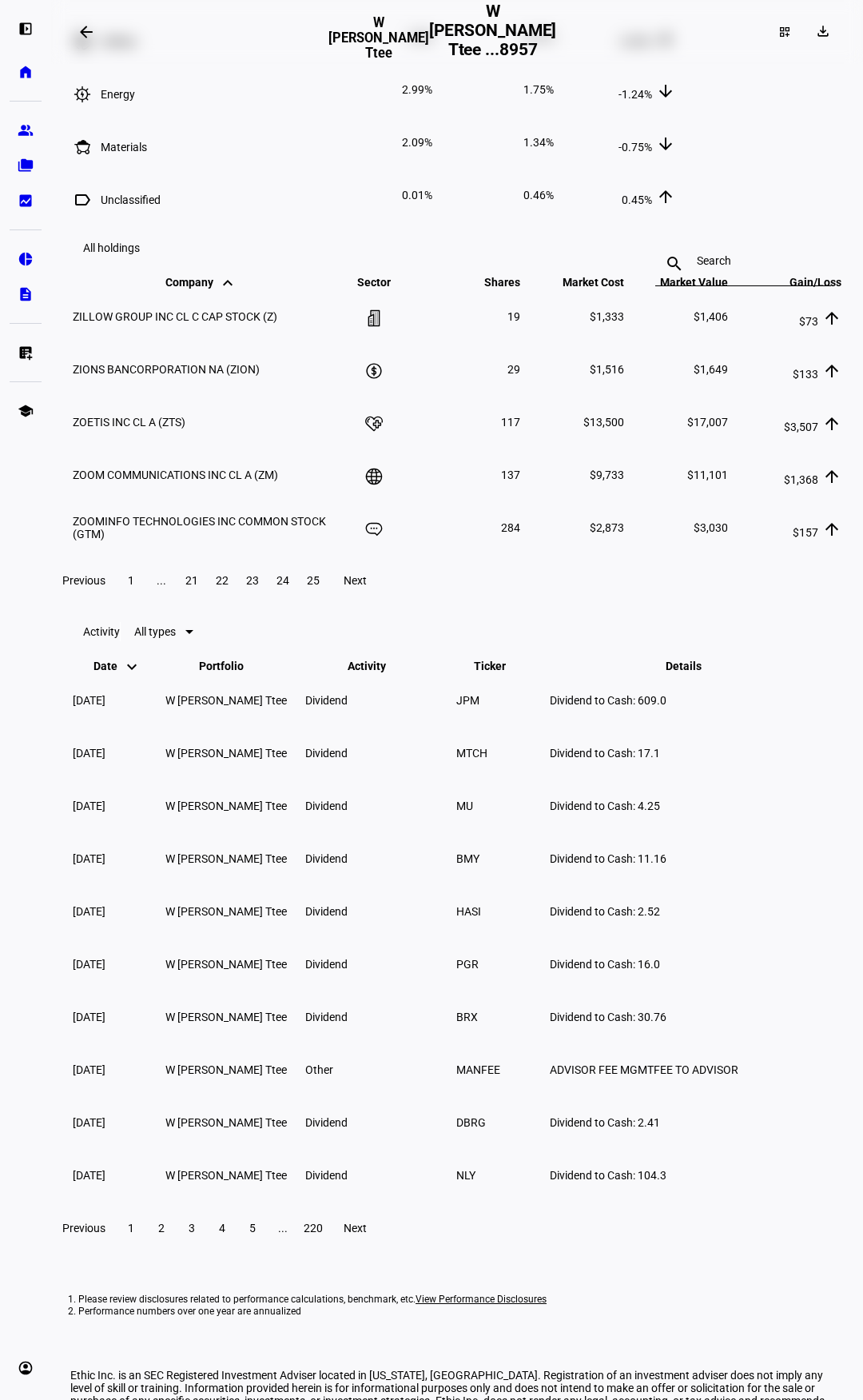
click at [259, 587] on span "23" at bounding box center [253, 581] width 13 height 13
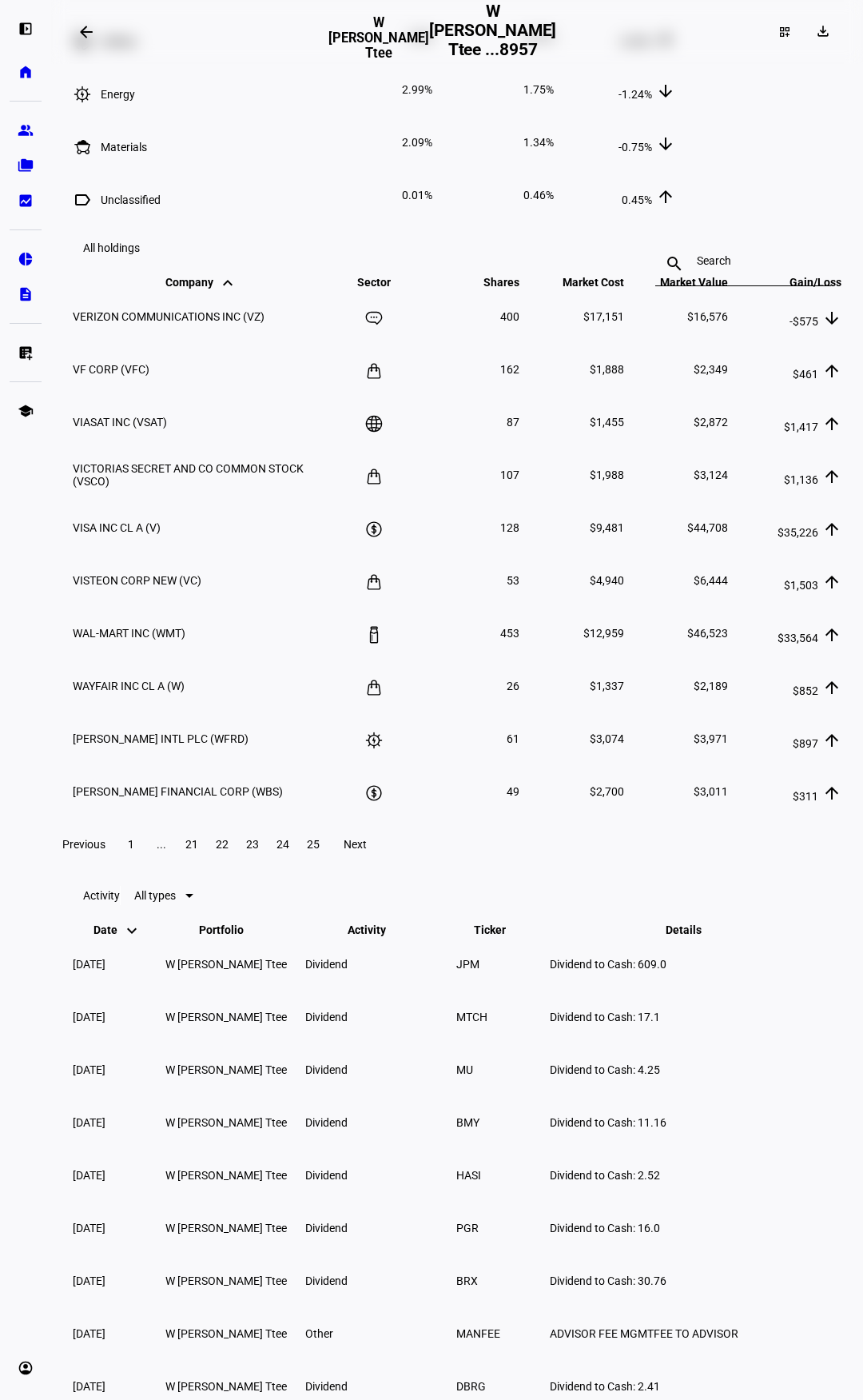
click at [237, 863] on span at bounding box center [222, 845] width 29 height 39
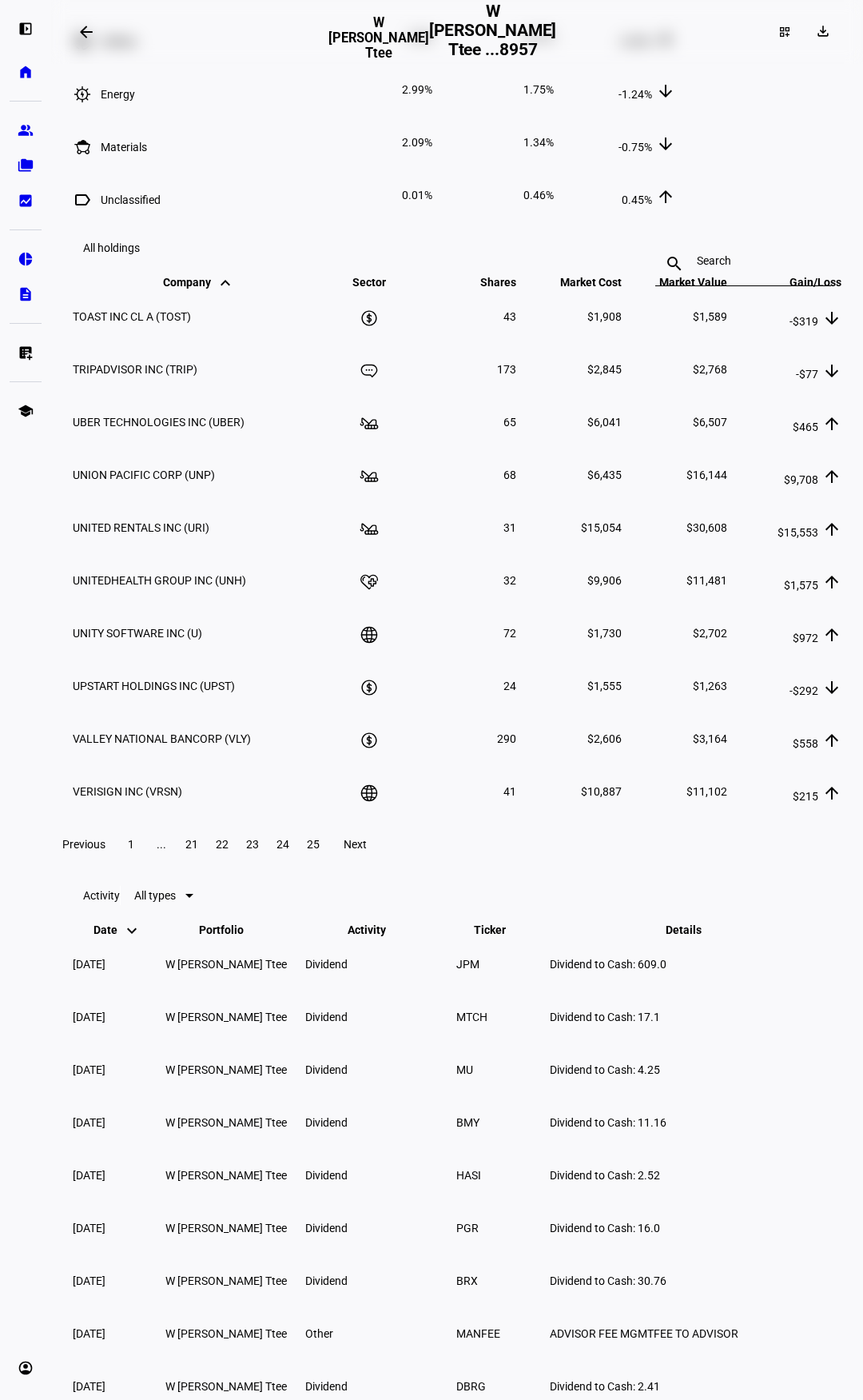
click at [206, 863] on span at bounding box center [192, 845] width 29 height 39
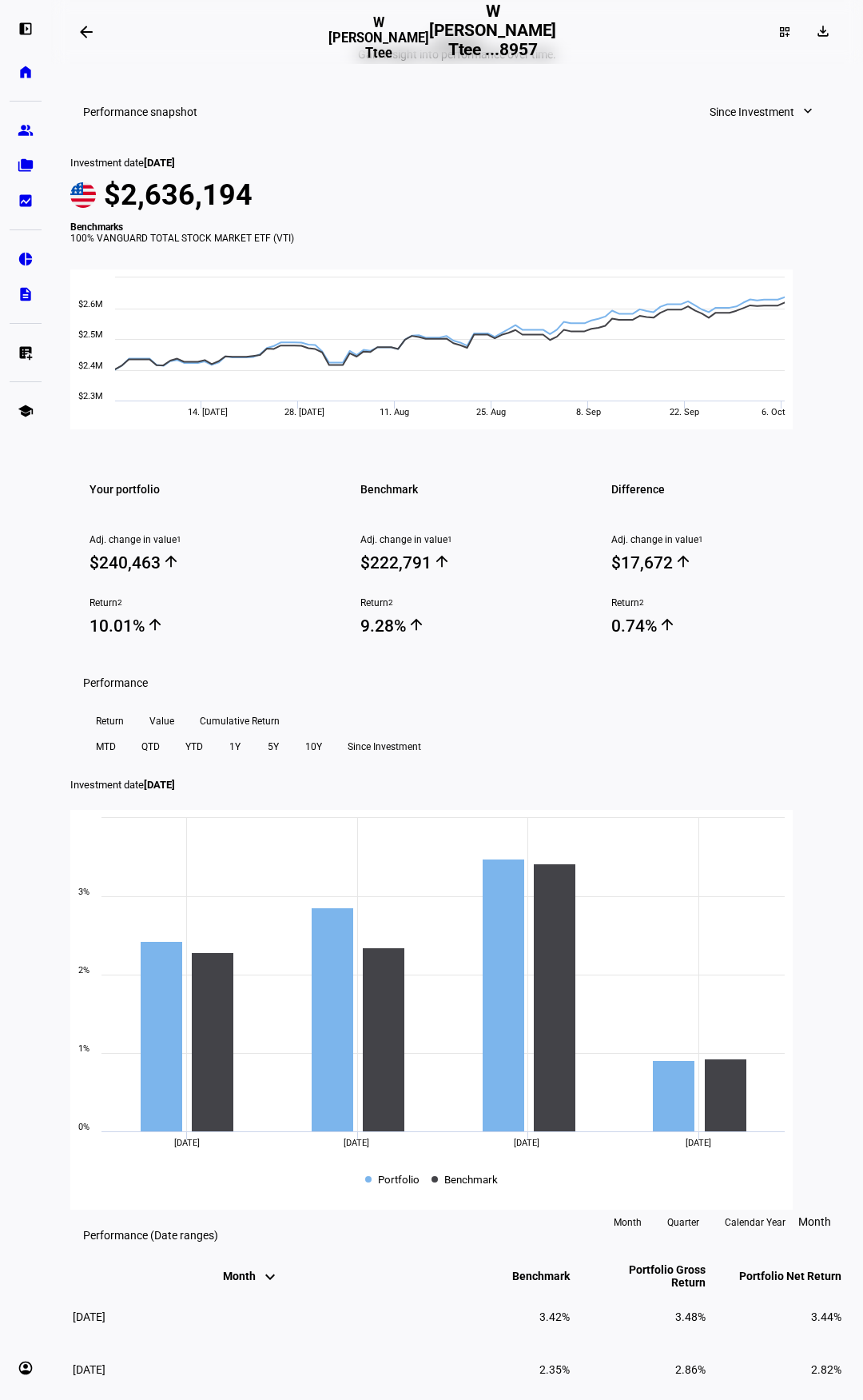
scroll to position [0, 0]
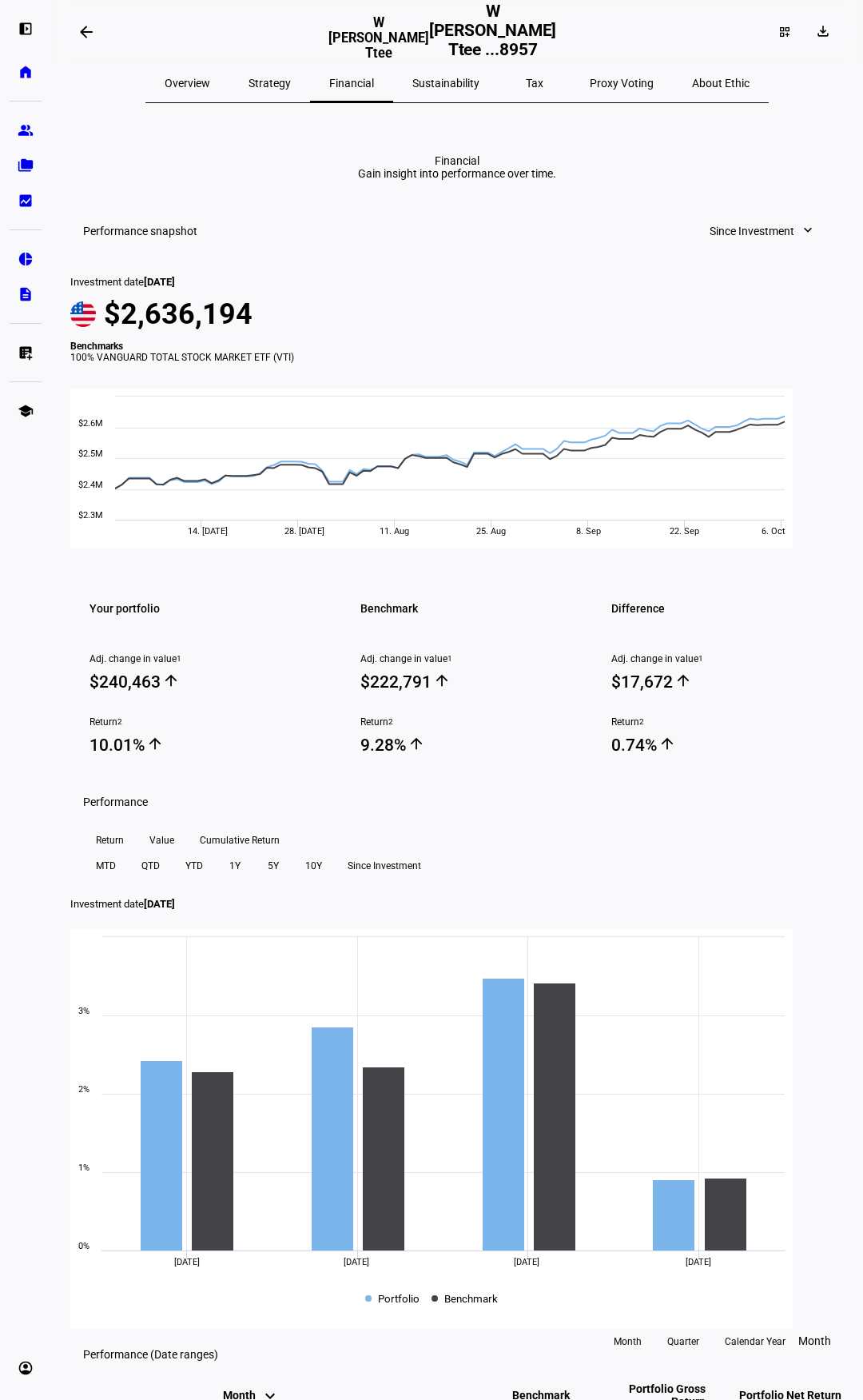
click at [291, 83] on span "Strategy" at bounding box center [270, 84] width 43 height 11
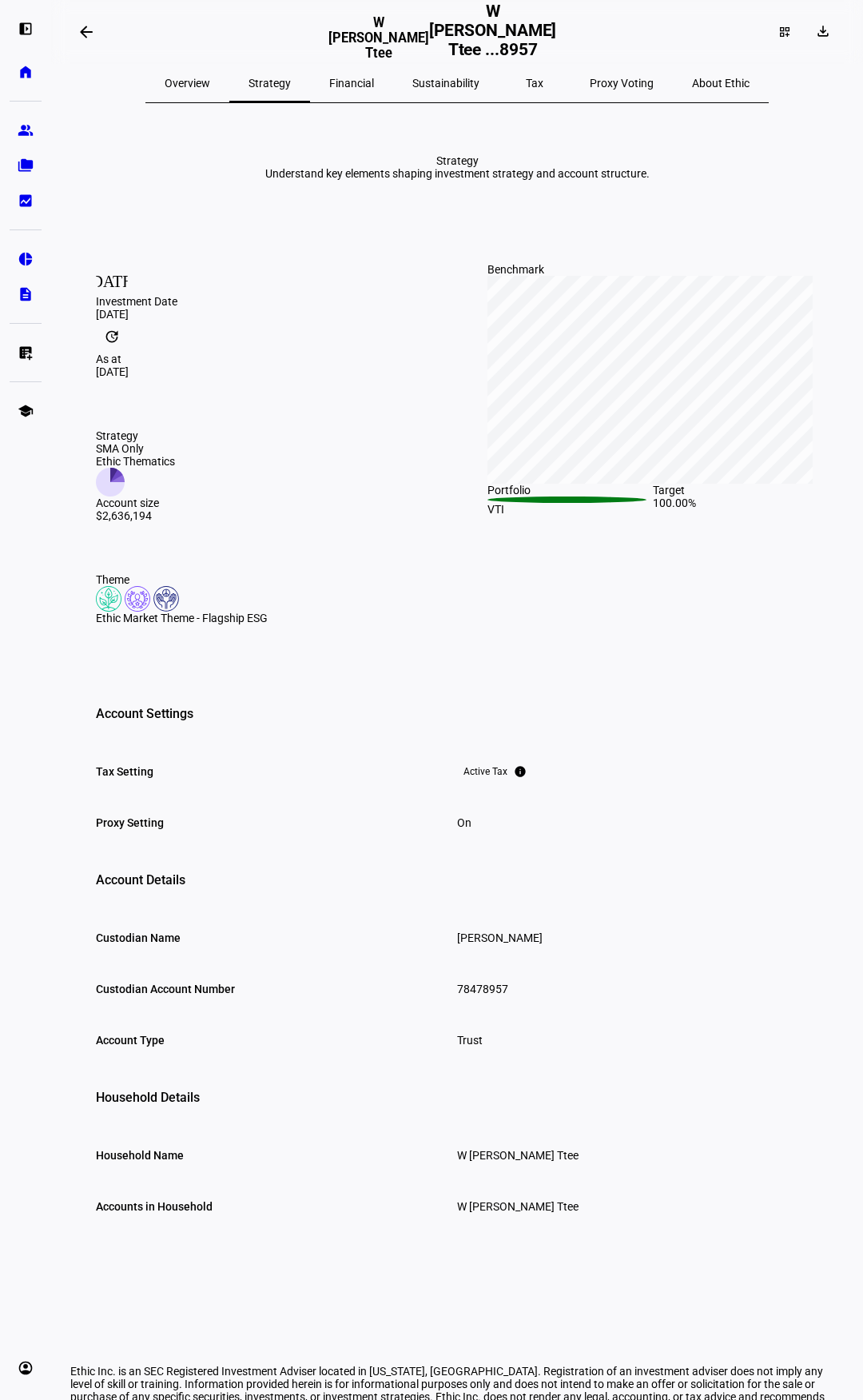
click at [449, 73] on span "Sustainability" at bounding box center [446, 84] width 67 height 39
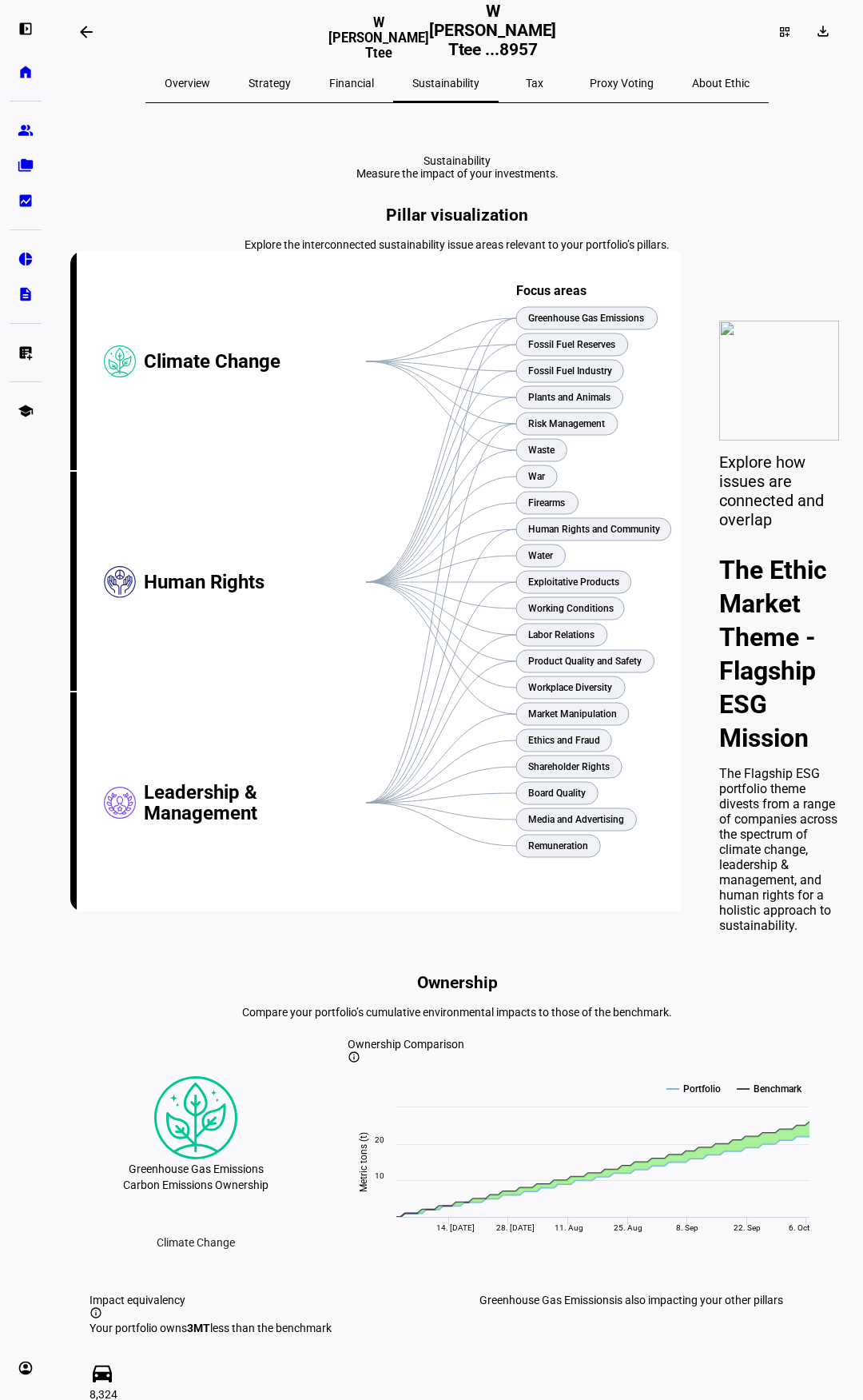
click at [571, 85] on div "Proxy Voting" at bounding box center [621, 84] width 102 height 39
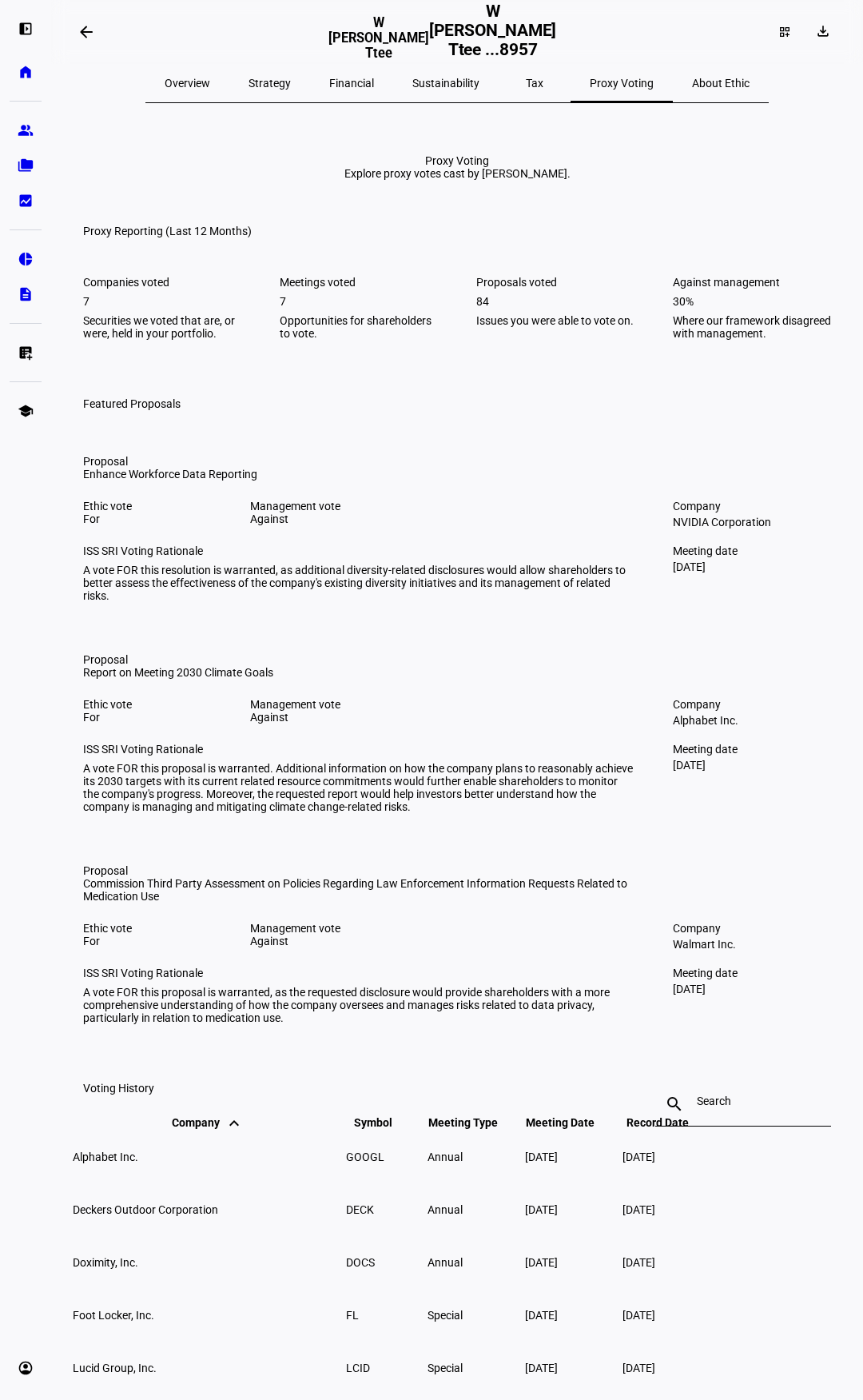
click at [692, 91] on span "About Ethic" at bounding box center [721, 84] width 58 height 39
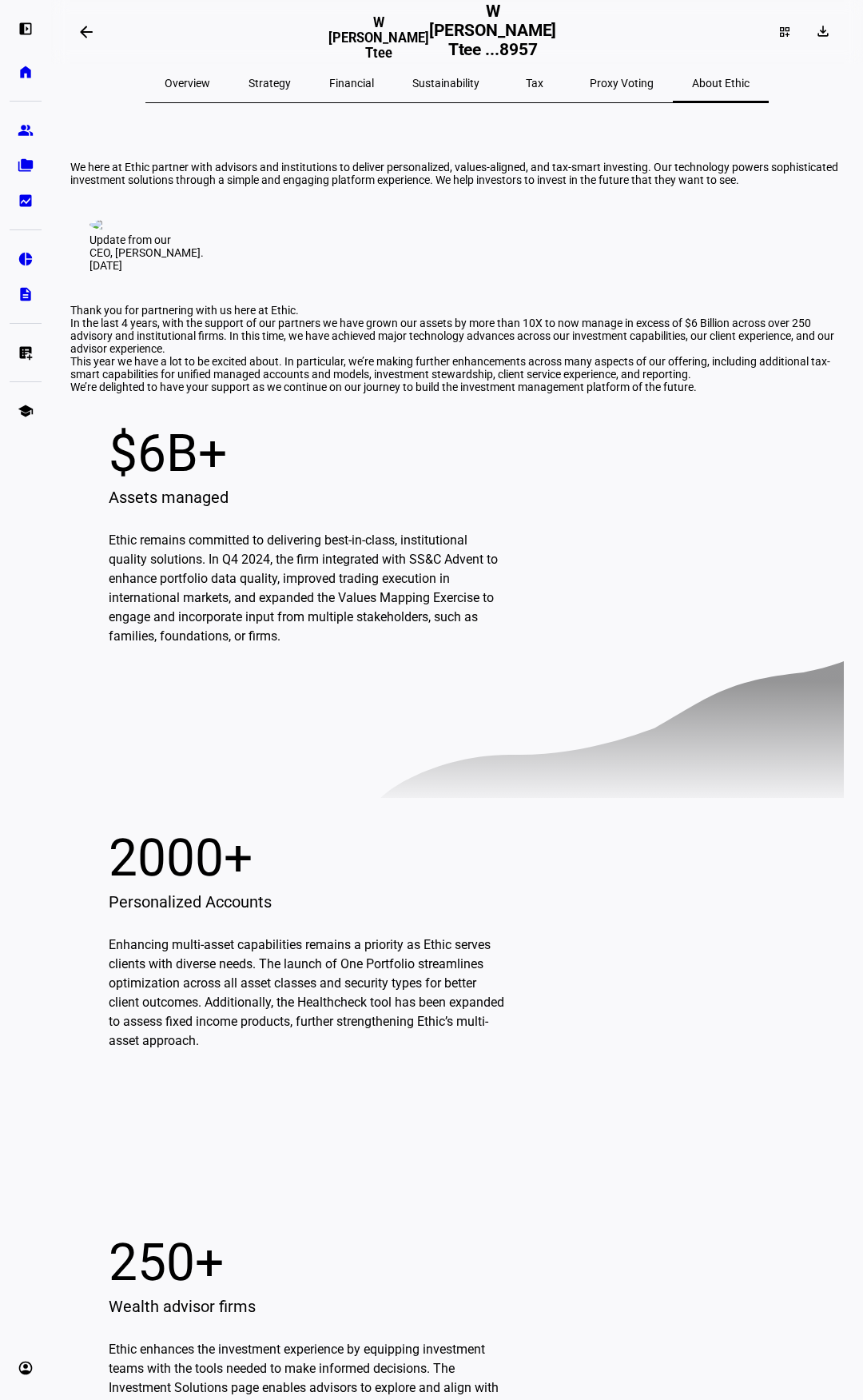
click at [291, 84] on span "Strategy" at bounding box center [270, 84] width 43 height 11
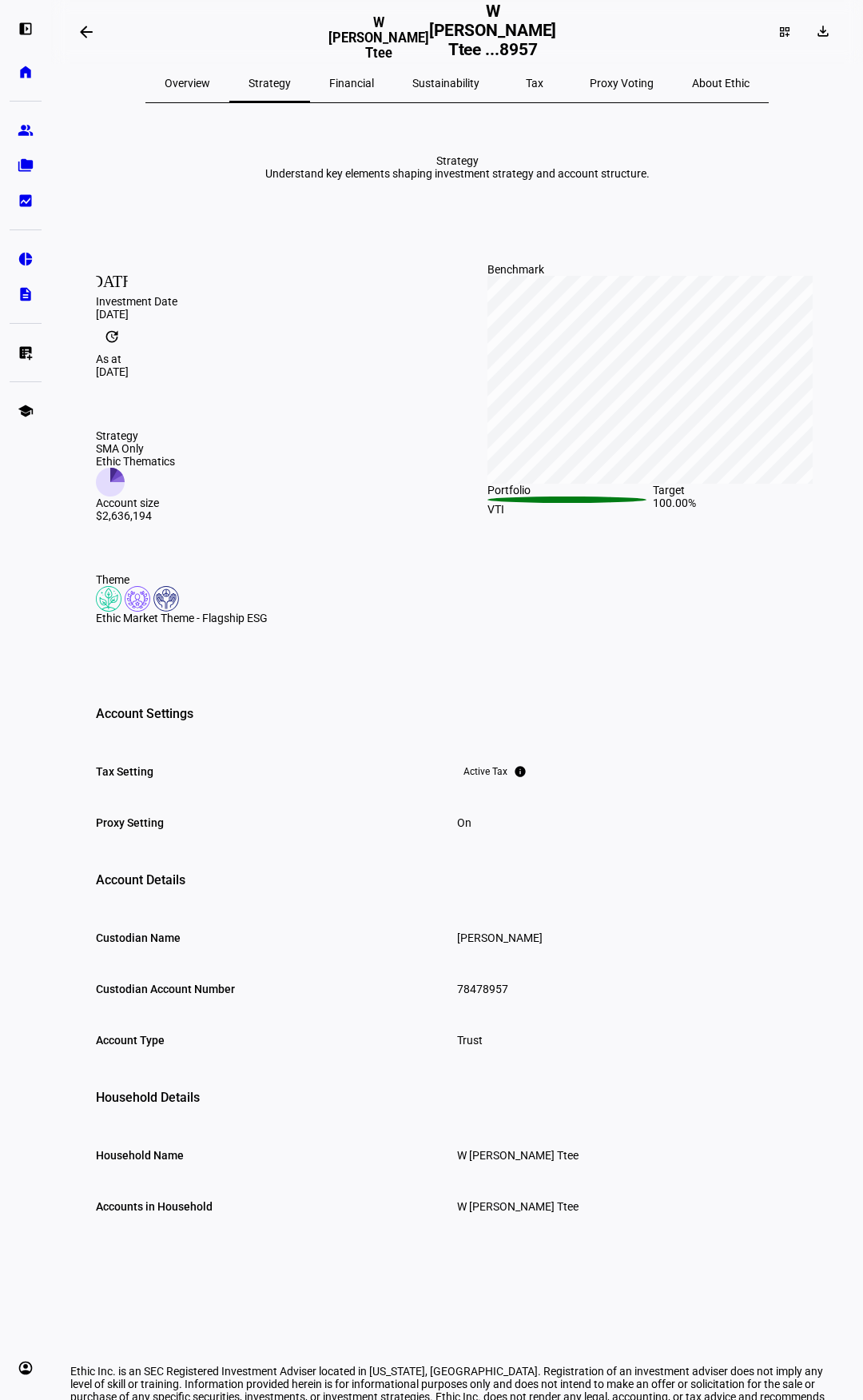
click at [210, 78] on span "Overview" at bounding box center [187, 84] width 46 height 11
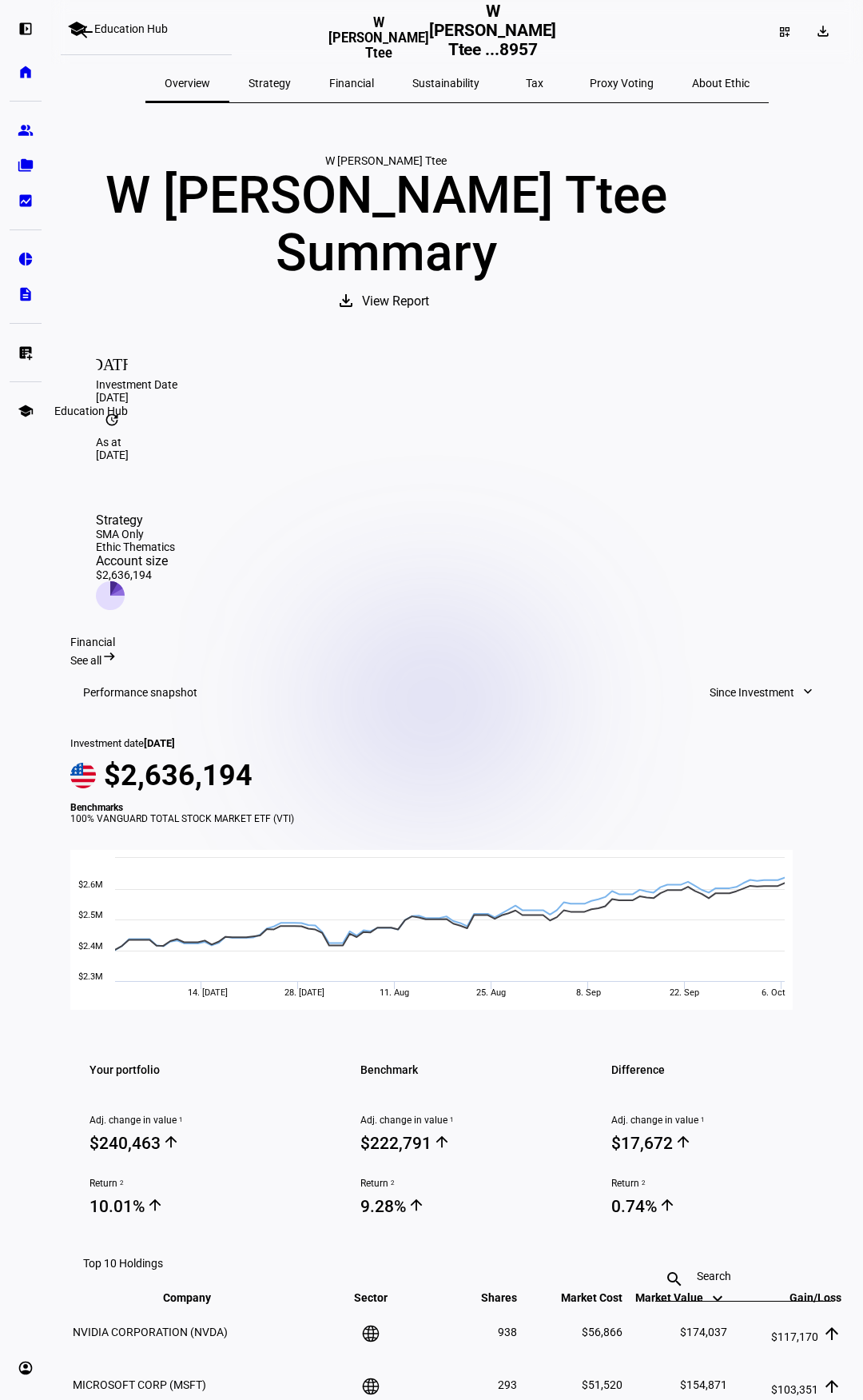
click at [35, 400] on link "school Education Hub" at bounding box center [26, 411] width 32 height 32
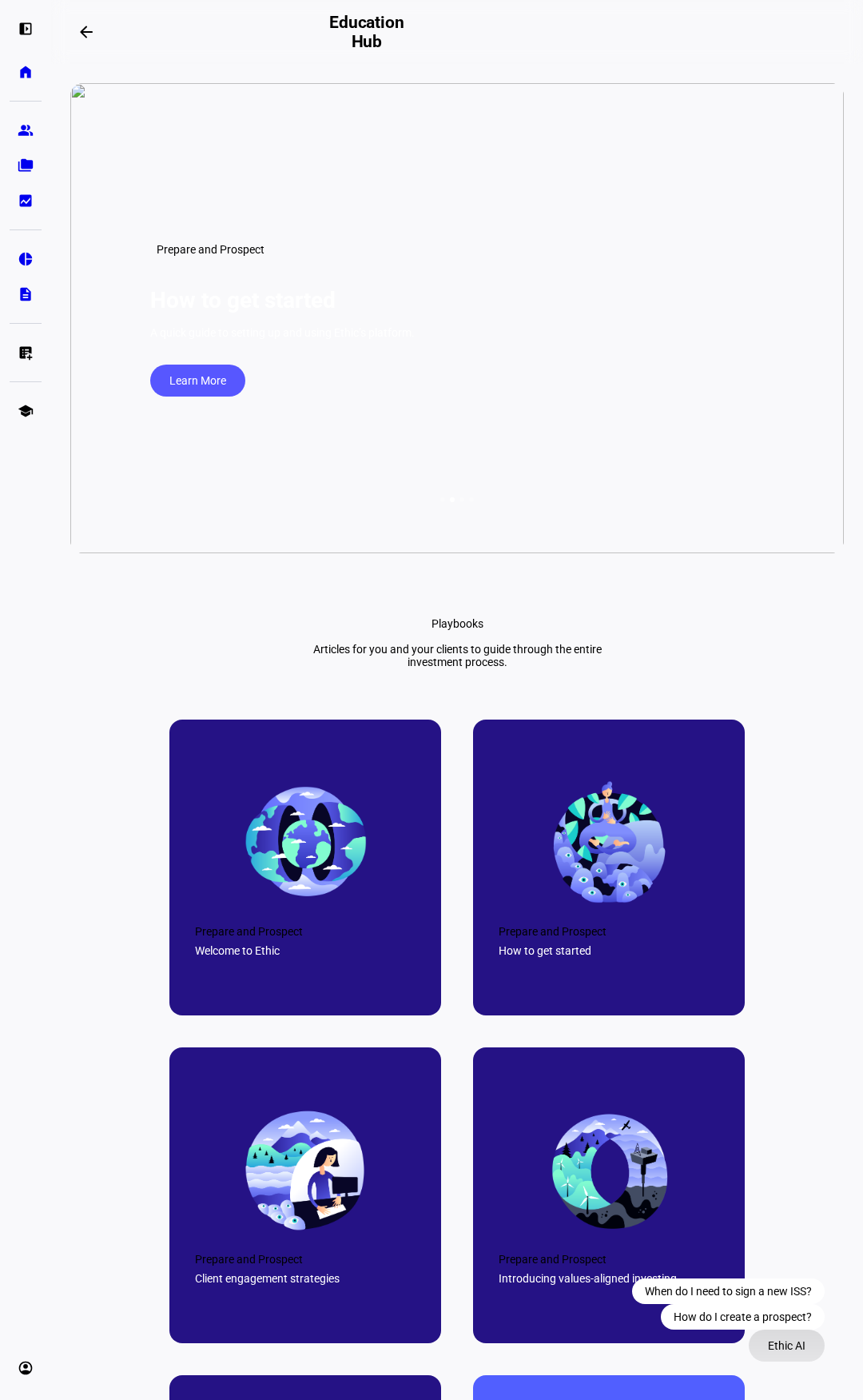
click at [787, 1345] on span "Ethic AI" at bounding box center [787, 1346] width 38 height 32
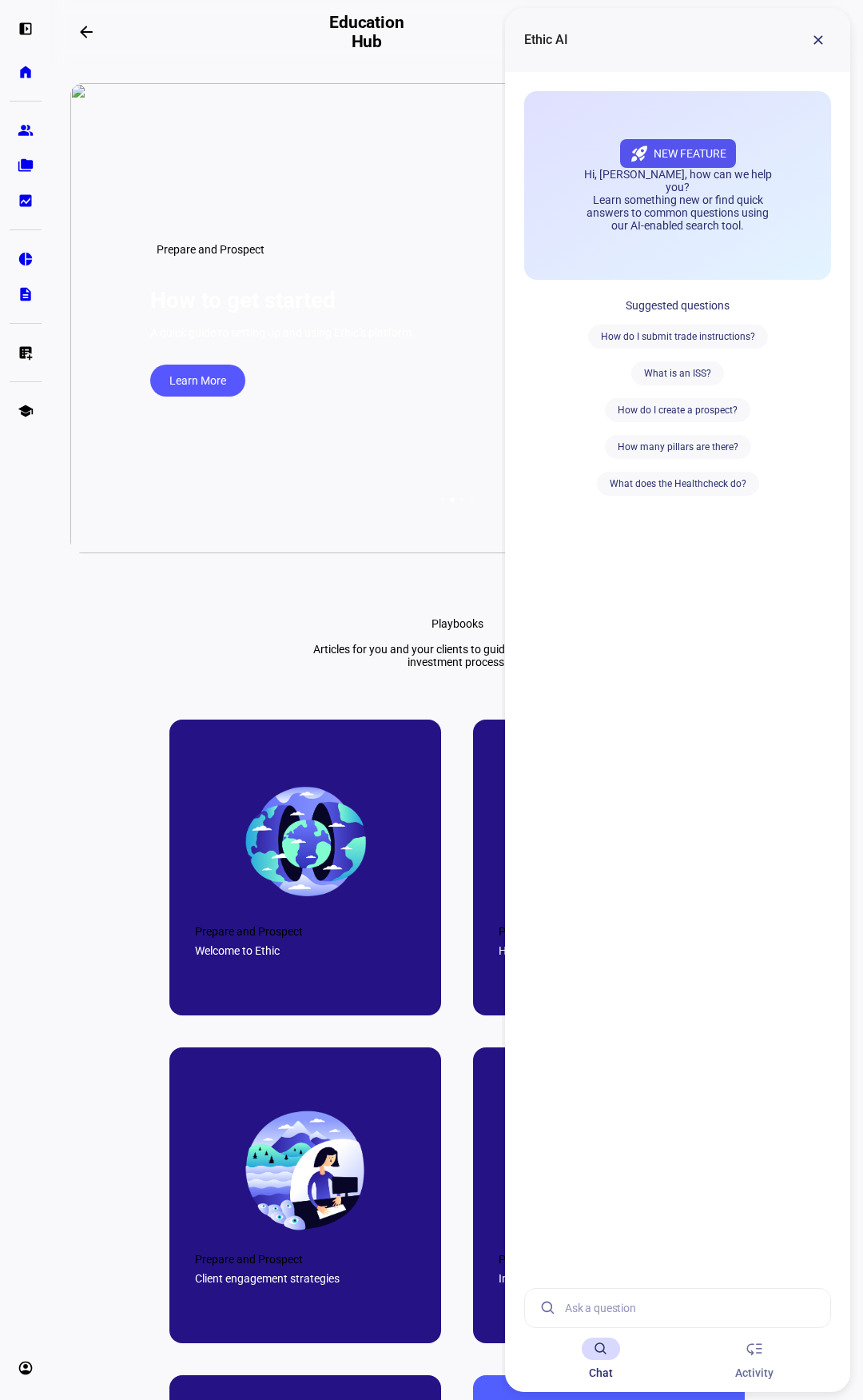
click at [662, 1320] on input at bounding box center [691, 1308] width 253 height 39
type input "How do I find excluded companies in a portfolio?"
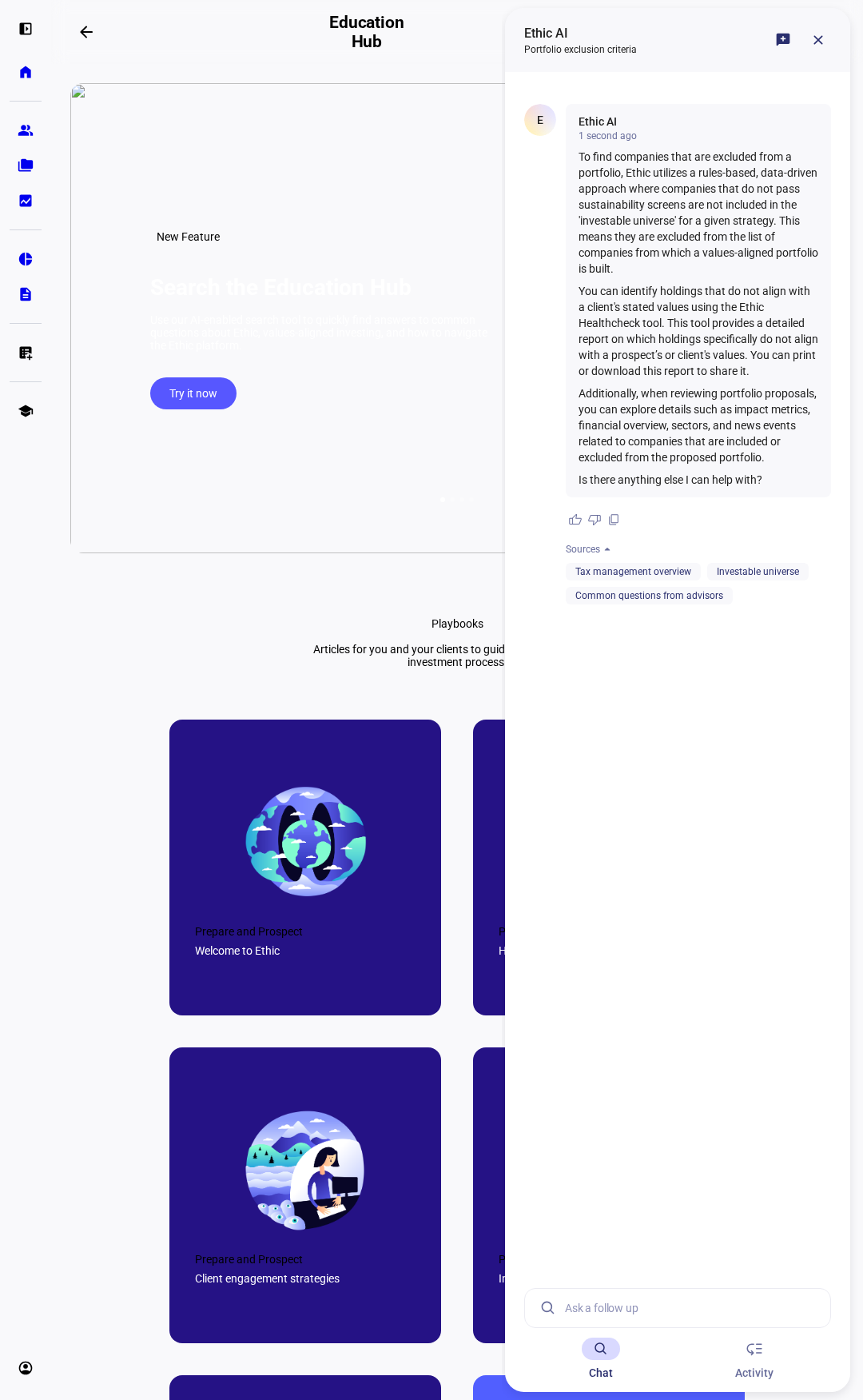
click at [662, 1320] on input at bounding box center [691, 1308] width 253 height 39
type input "Can I review or amend the list after a portfolio strategy is implemented? If so…"
click at [651, 1313] on input at bounding box center [691, 1308] width 253 height 39
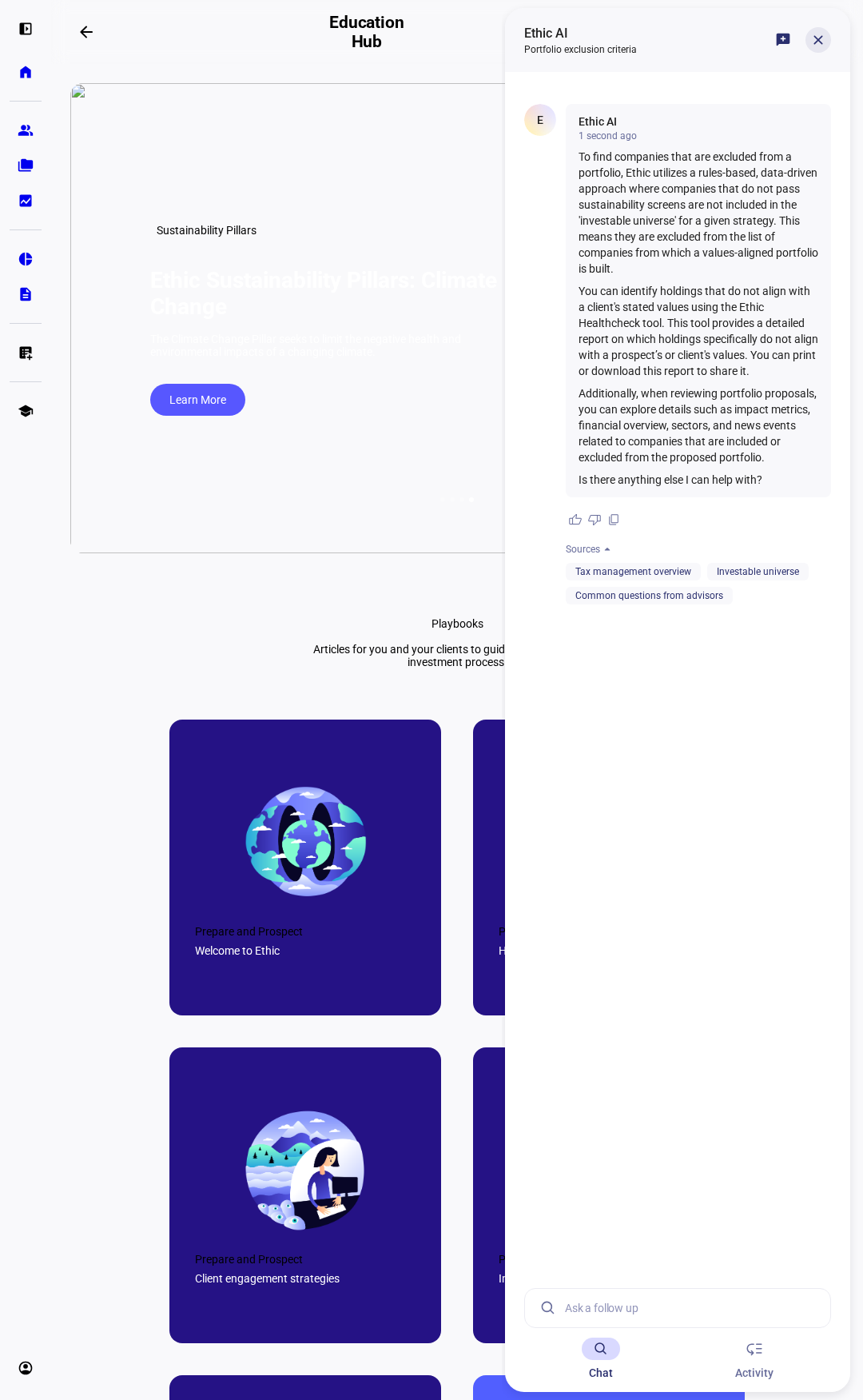
click at [828, 51] on span at bounding box center [819, 40] width 39 height 39
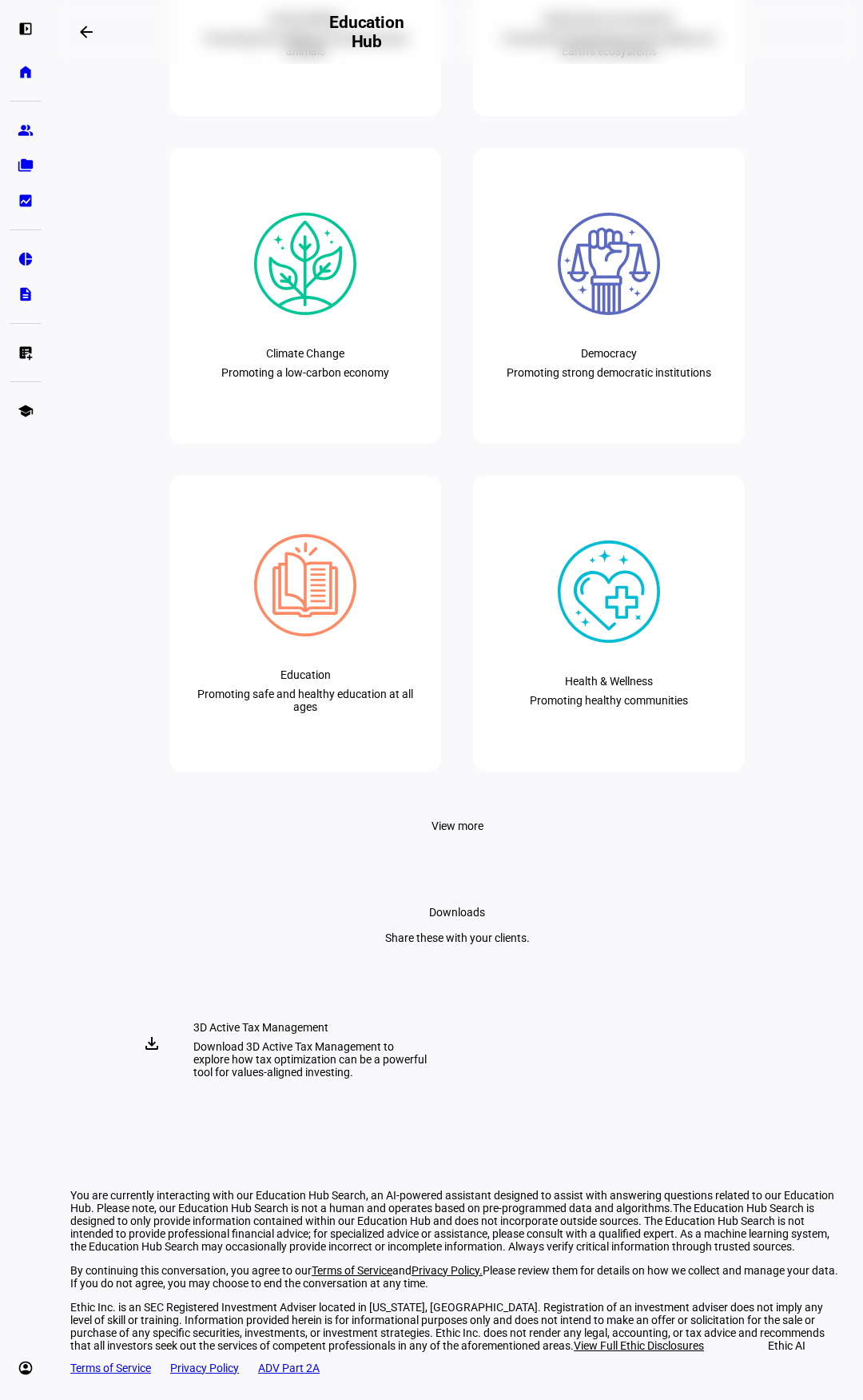
scroll to position [4873, 0]
click at [787, 1349] on span "Ethic AI" at bounding box center [787, 1346] width 38 height 32
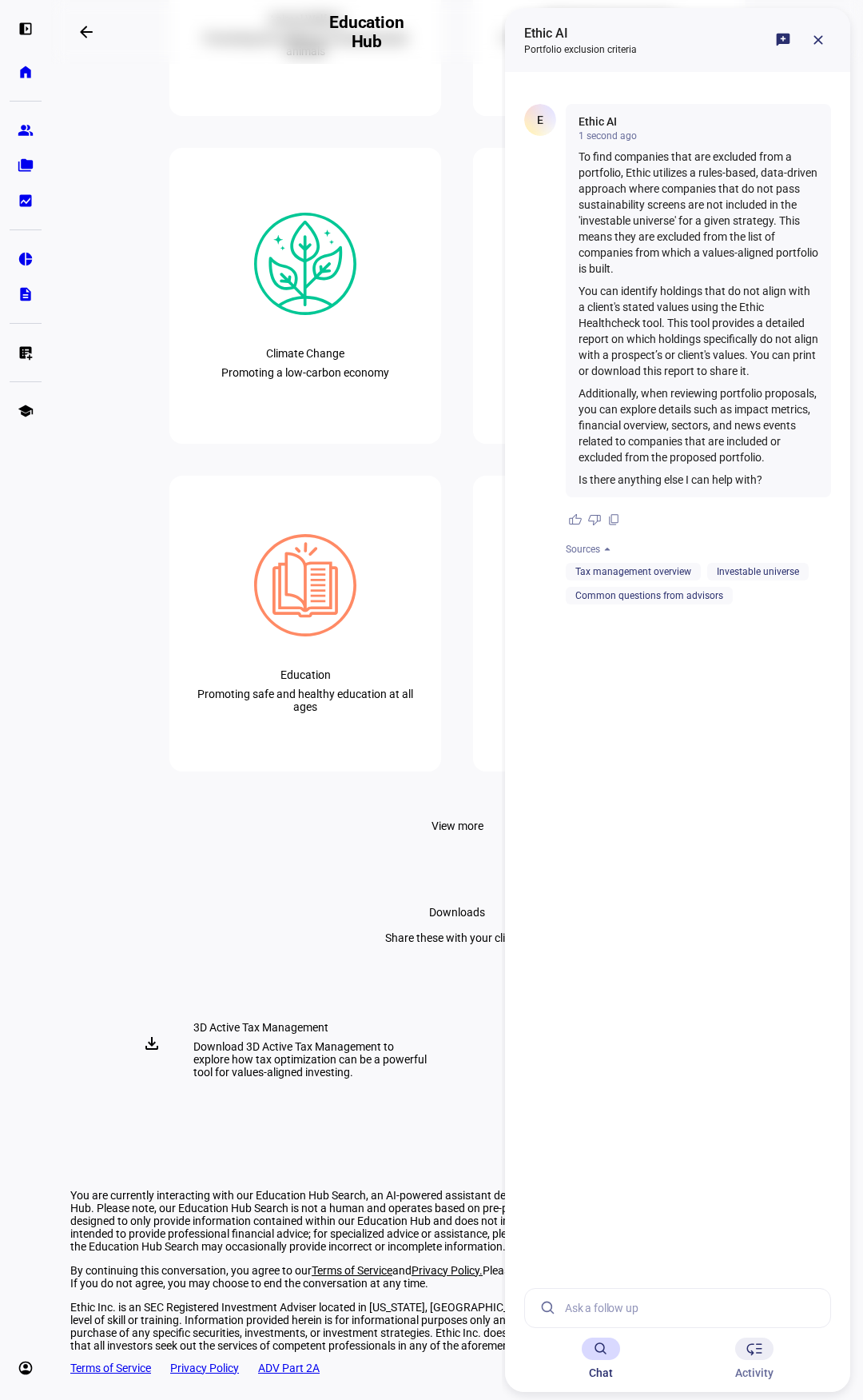
click at [758, 1357] on span "low_priority" at bounding box center [755, 1349] width 19 height 19
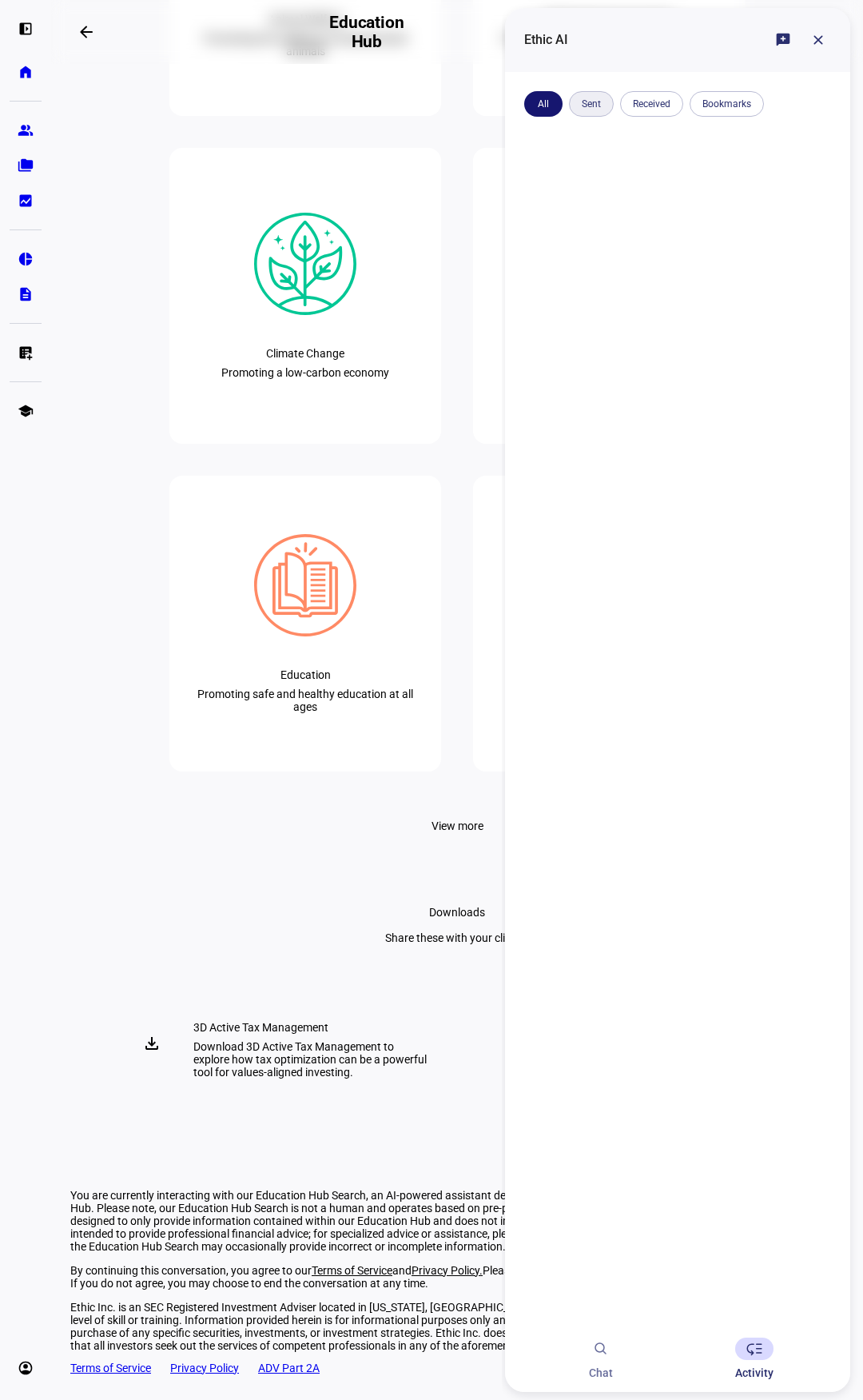
click at [588, 105] on span at bounding box center [592, 104] width 45 height 39
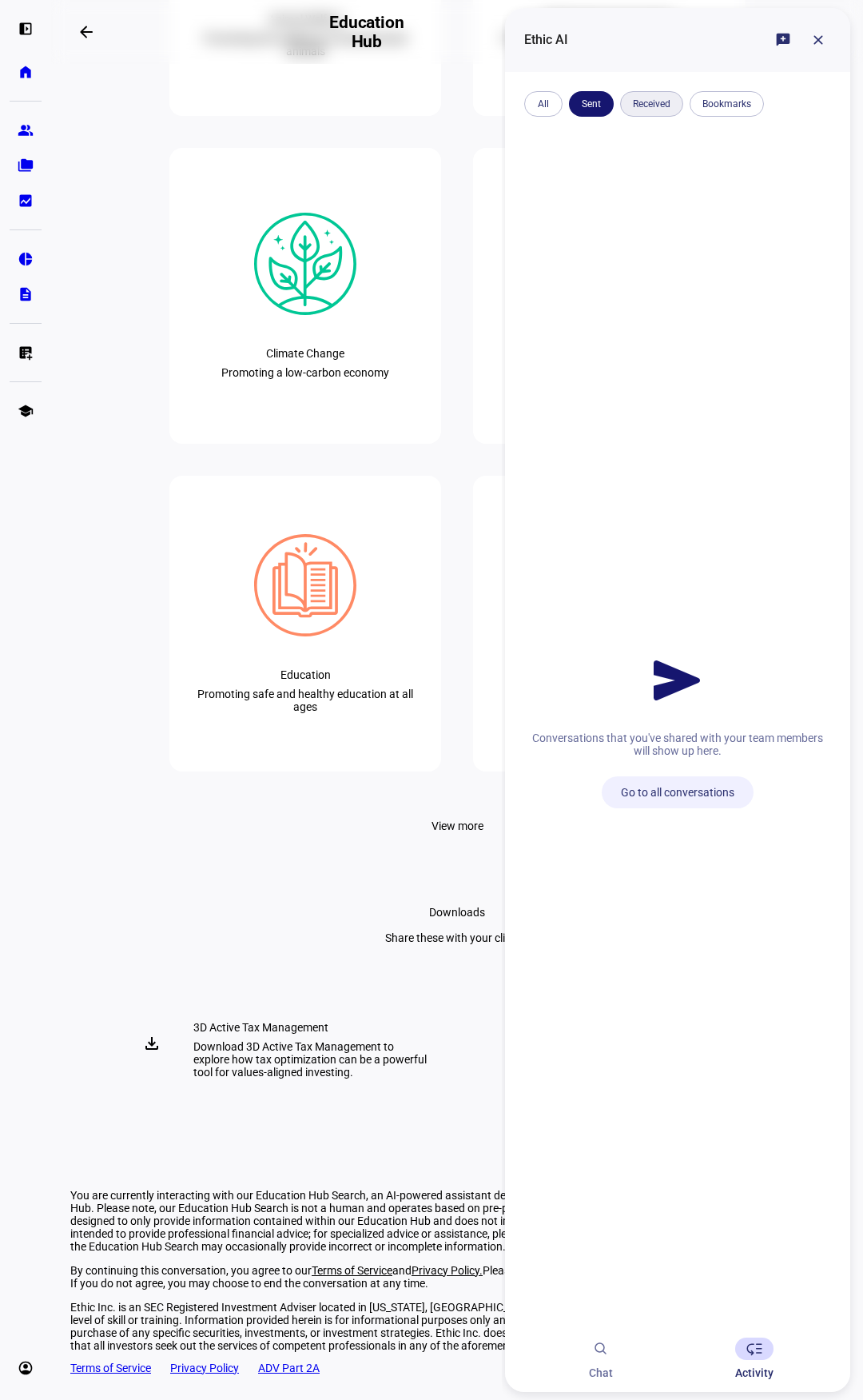
click at [662, 101] on span at bounding box center [652, 104] width 63 height 39
click at [727, 108] on span at bounding box center [727, 104] width 75 height 39
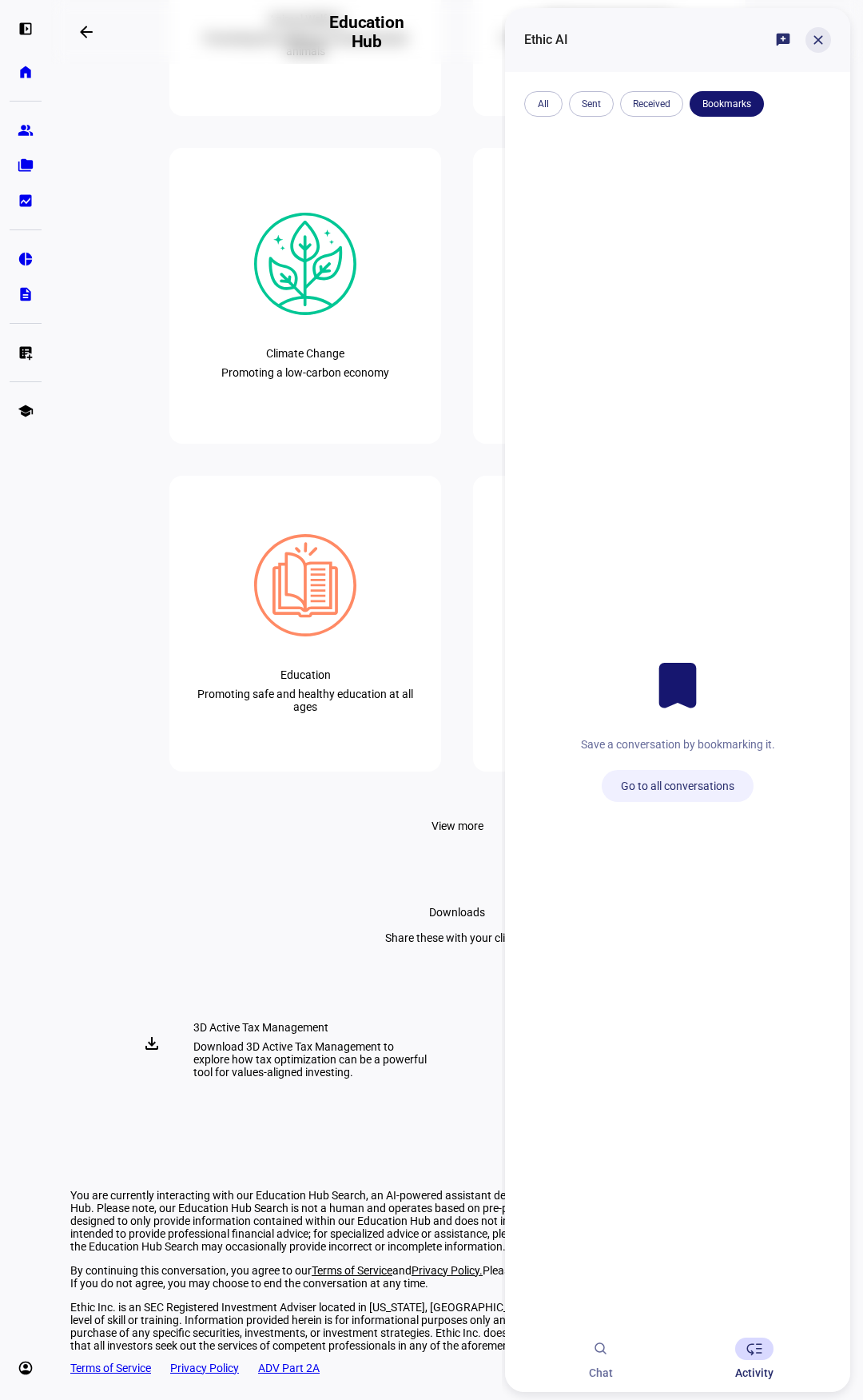
click at [804, 45] on span at bounding box center [819, 40] width 39 height 39
